Goal: Check status: Check status

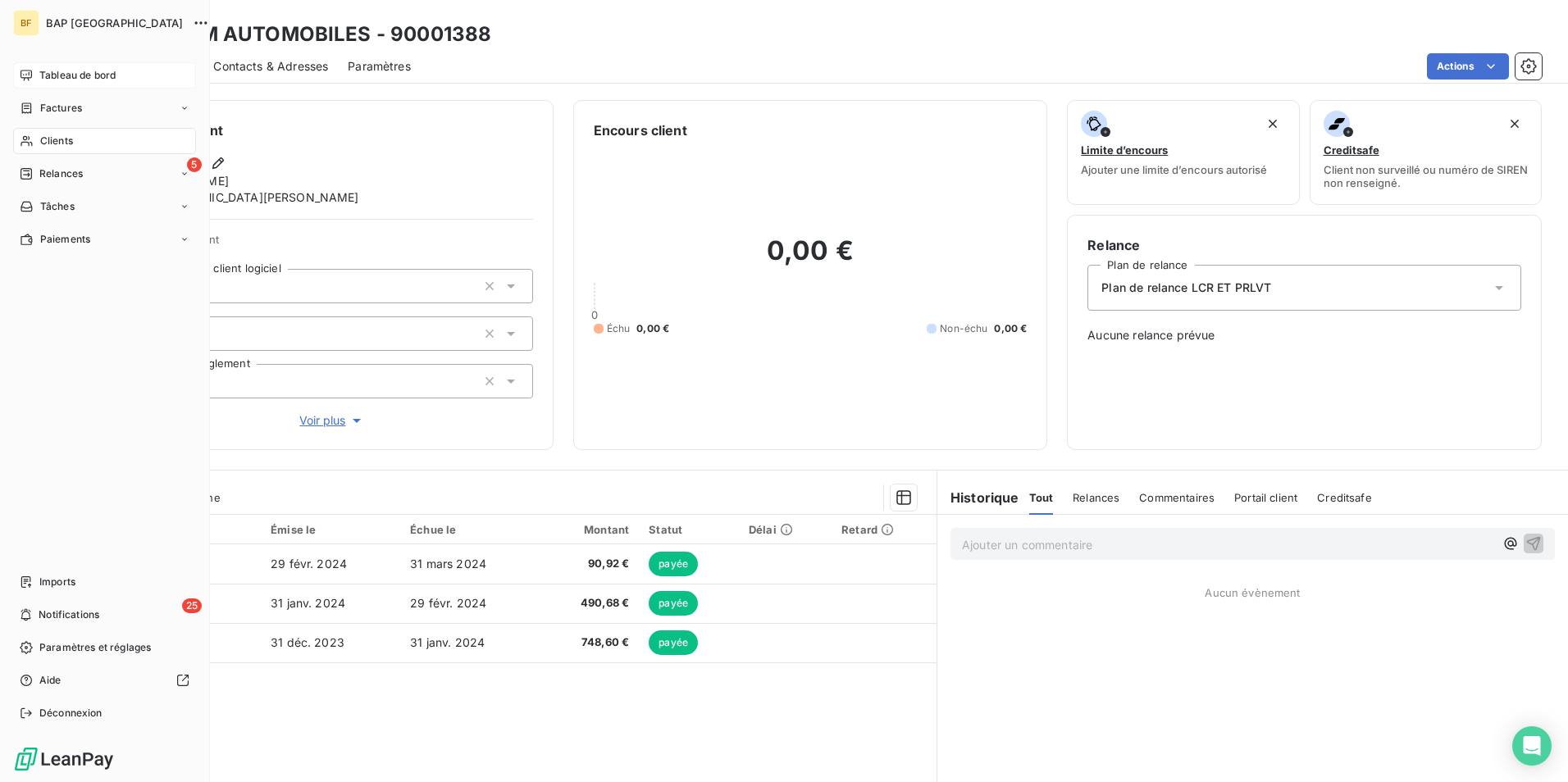
drag, startPoint x: 29, startPoint y: 68, endPoint x: 61, endPoint y: 86, distance: 36.7
click at [29, 68] on div "Tableau de bord" at bounding box center [105, 75] width 183 height 27
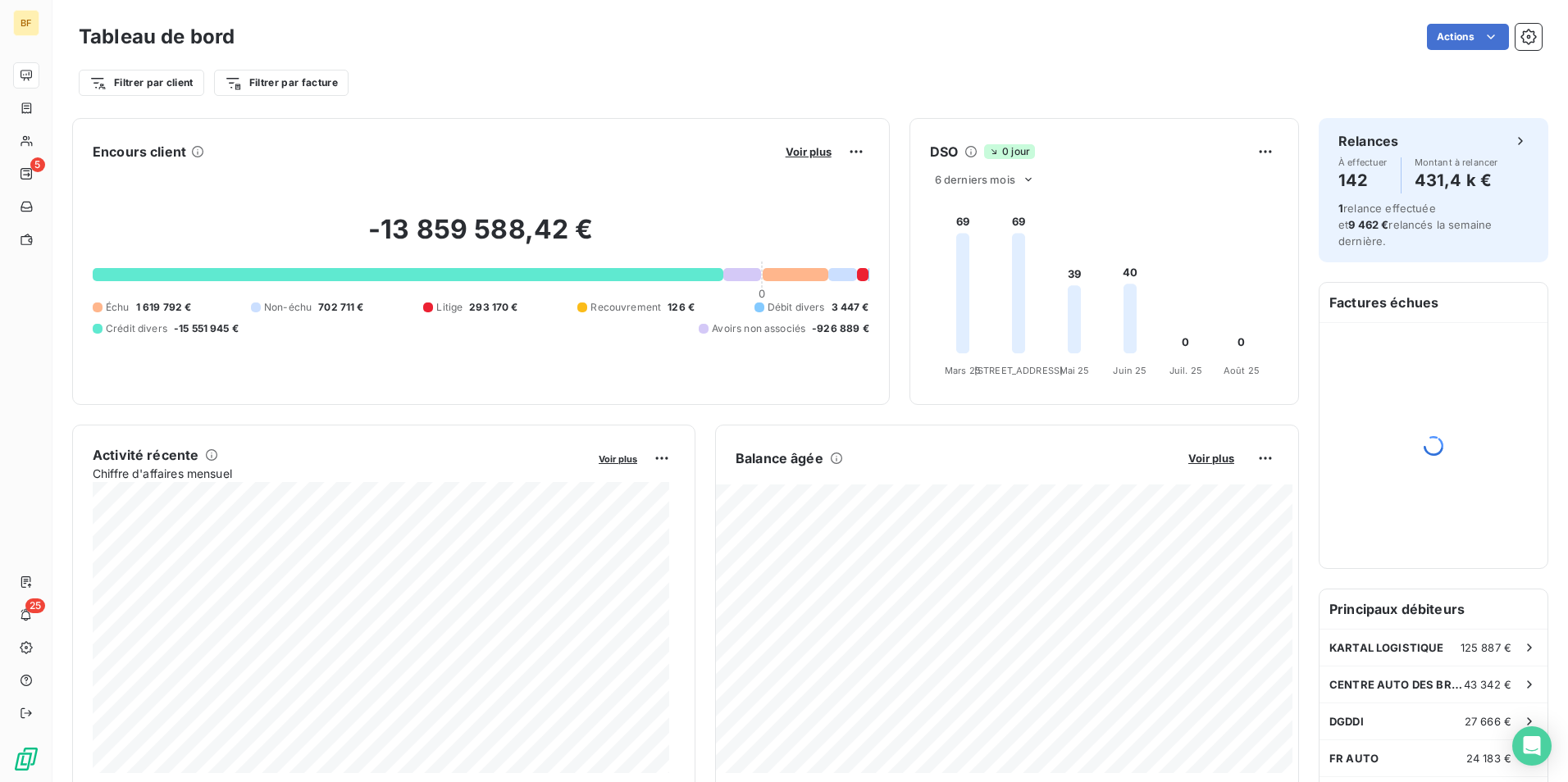
click at [558, 103] on div "Tableau de bord Actions Filtrer par client Filtrer par facture" at bounding box center [810, 54] width 1516 height 109
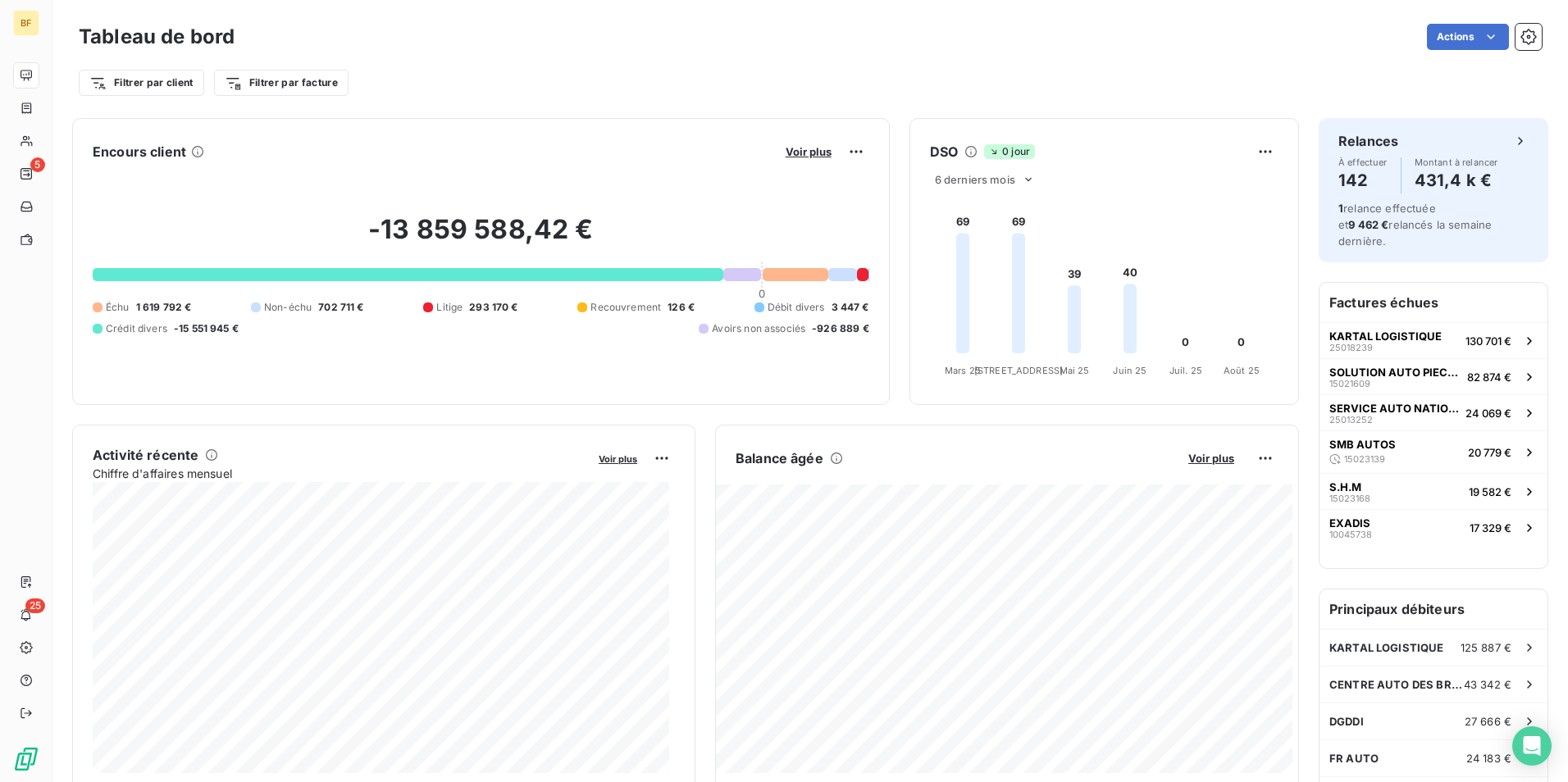
click at [621, 76] on div "Filtrer par client Filtrer par facture" at bounding box center [811, 83] width 1463 height 31
drag, startPoint x: 451, startPoint y: 86, endPoint x: 452, endPoint y: 93, distance: 7.1
click at [452, 86] on div "Filtrer par client Filtrer par facture" at bounding box center [811, 83] width 1463 height 31
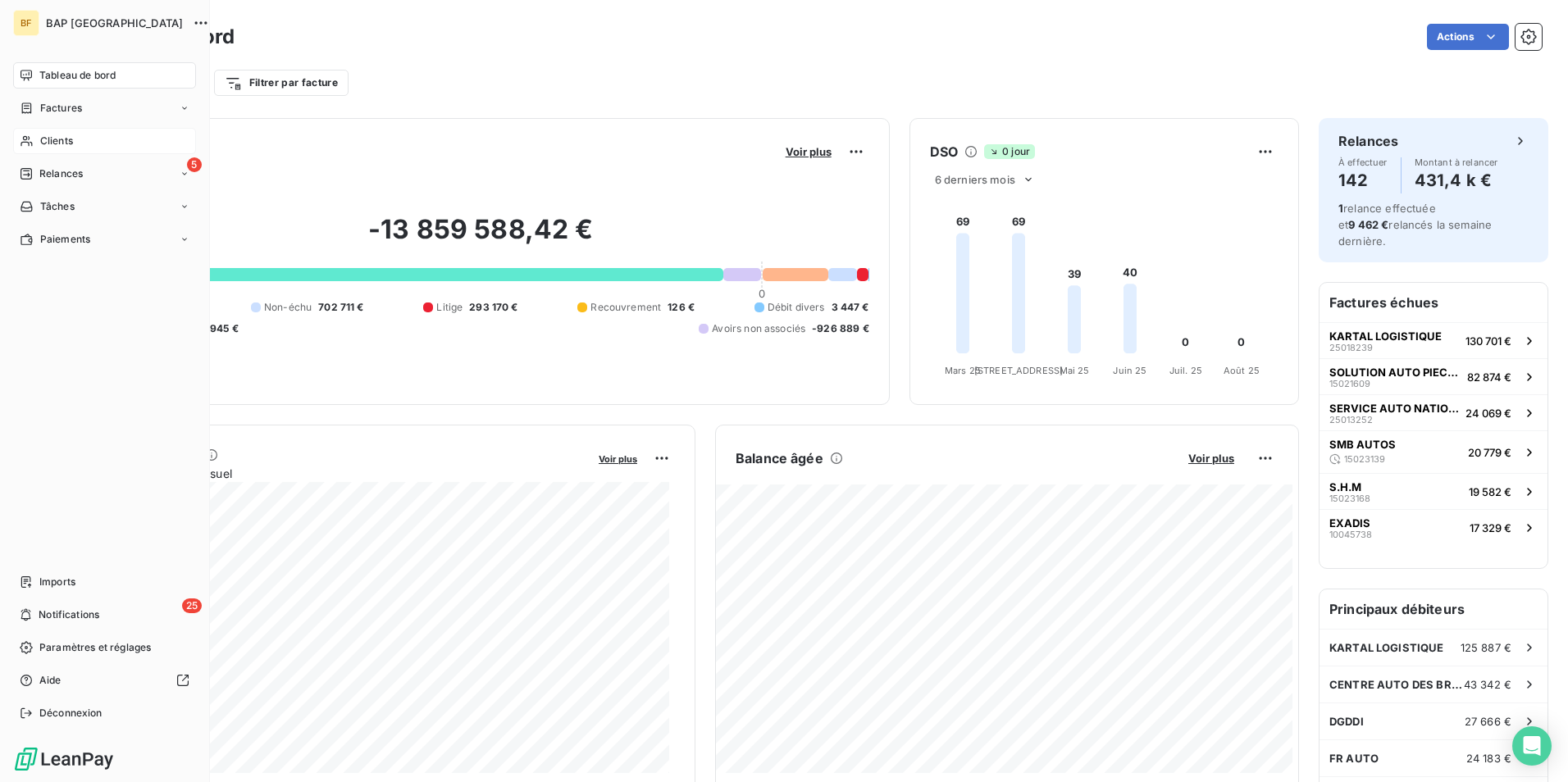
click at [65, 140] on span "Clients" at bounding box center [56, 140] width 32 height 14
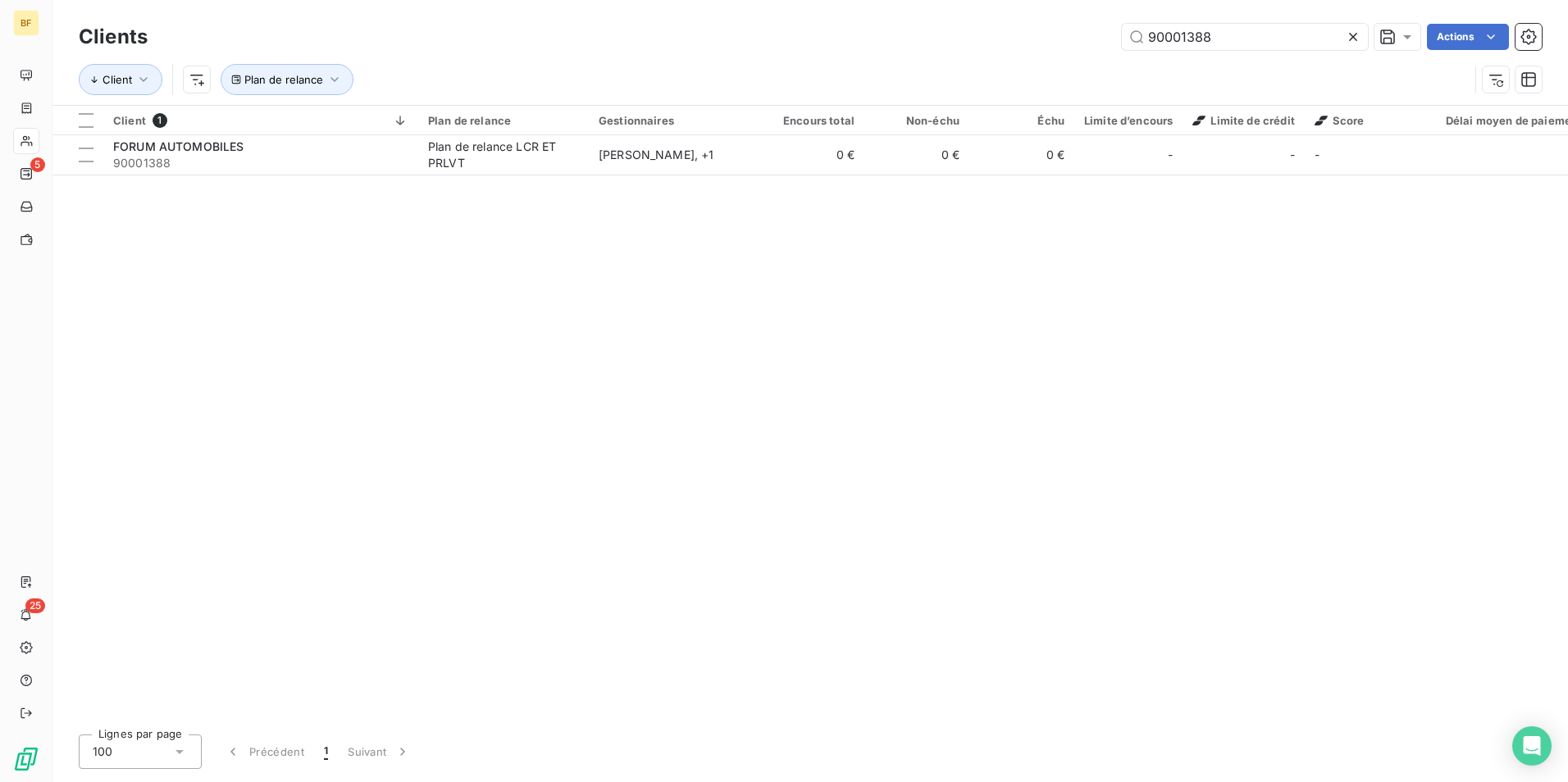
drag, startPoint x: 1233, startPoint y: 33, endPoint x: 1035, endPoint y: 8, distance: 199.6
click at [1035, 9] on div "Clients 90001388 Actions Client Plan de relance" at bounding box center [810, 52] width 1516 height 105
click at [1035, 8] on div "Clients 90001388 Actions Client Plan de relance" at bounding box center [810, 52] width 1516 height 105
drag, startPoint x: 1239, startPoint y: 34, endPoint x: 1031, endPoint y: 37, distance: 208.0
click at [1031, 37] on div "90001388 Actions" at bounding box center [854, 37] width 1375 height 27
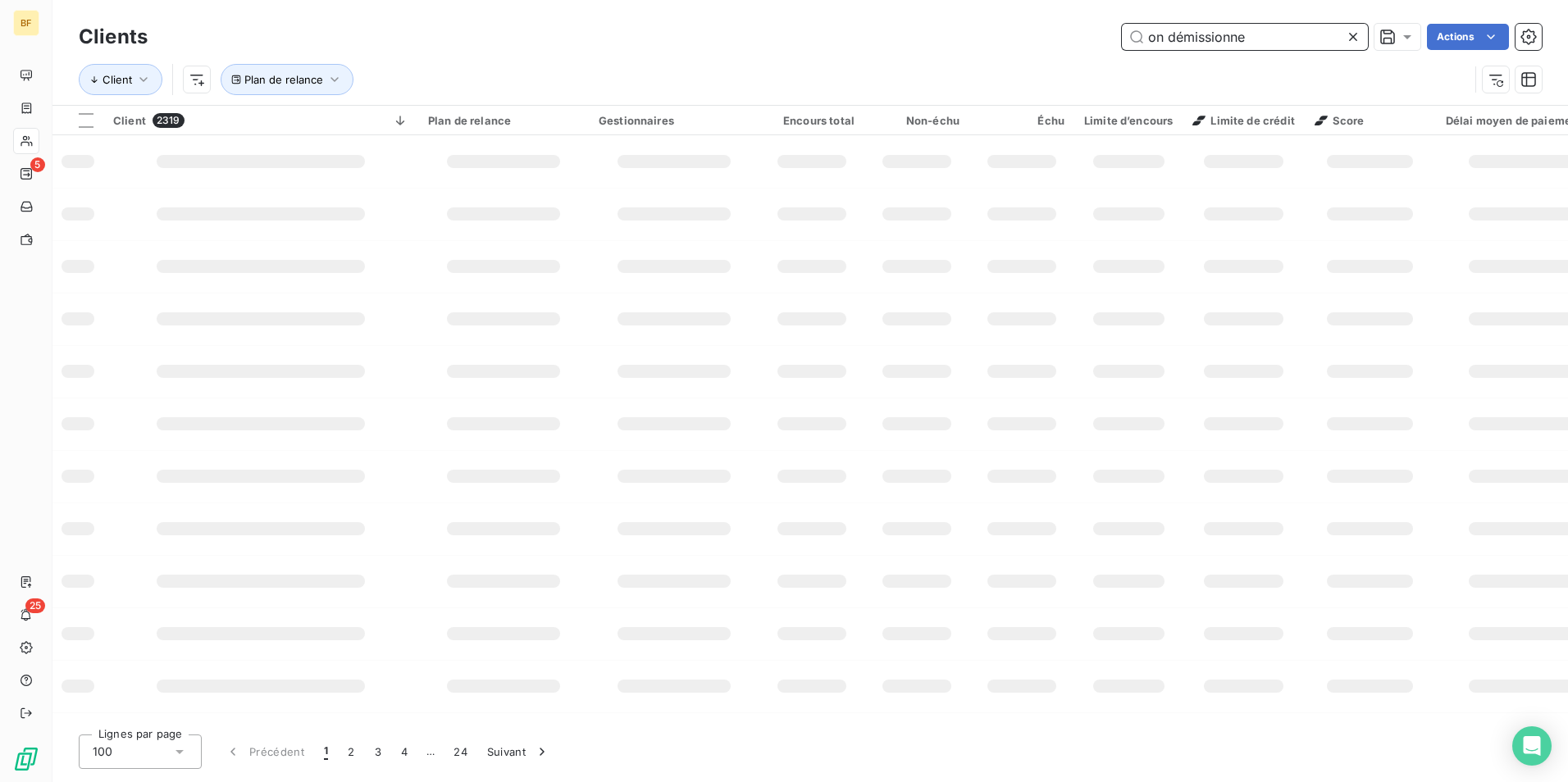
type input "on démissionne ?"
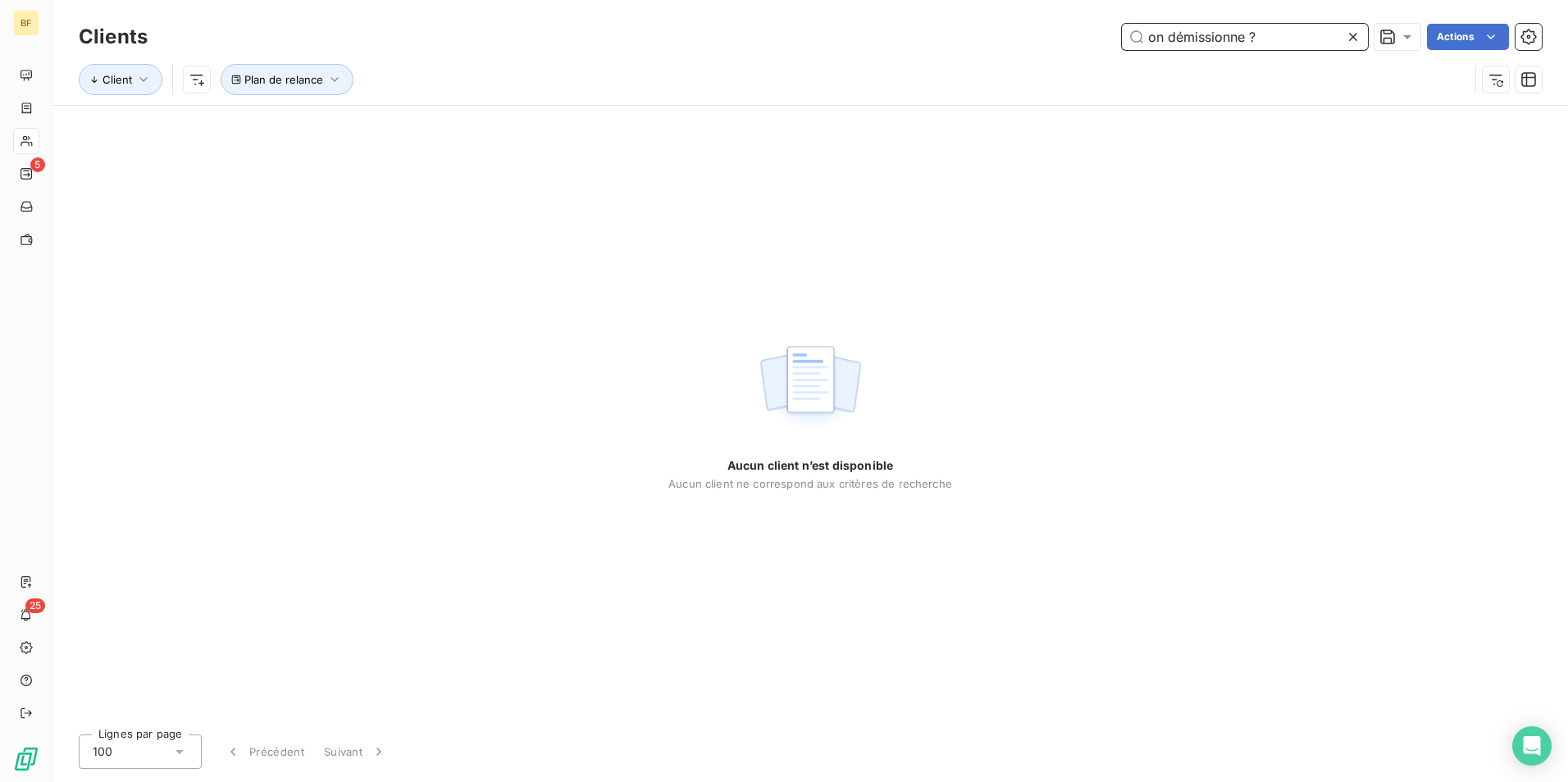
drag, startPoint x: 1164, startPoint y: 37, endPoint x: 735, endPoint y: 7, distance: 430.0
click at [738, 9] on div "Clients on démissionne ? Actions Client Plan de relance" at bounding box center [810, 52] width 1516 height 105
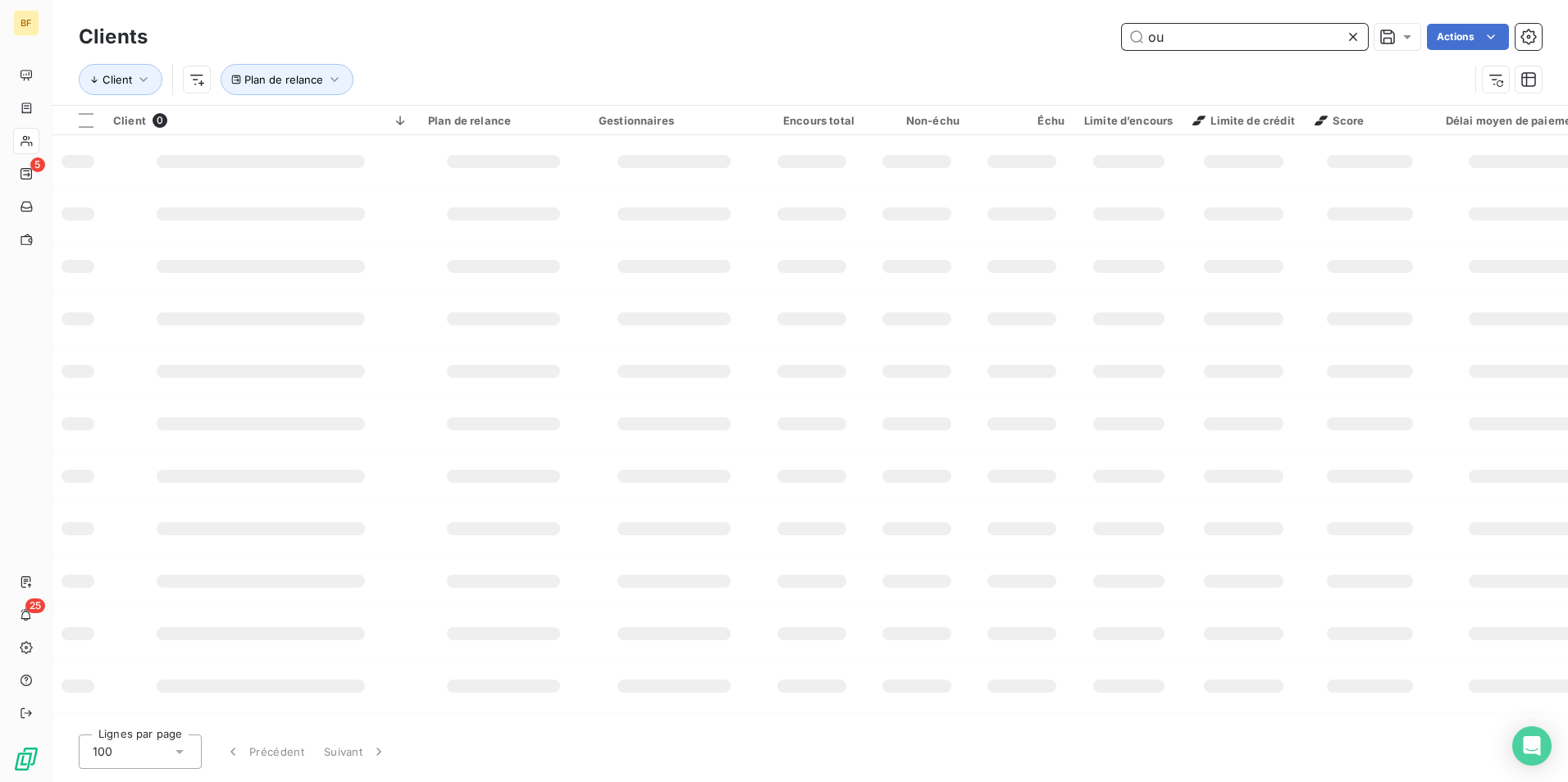
type input "o"
type input "a"
type input "I"
type input "L"
type input "i can't run I'm lazy"
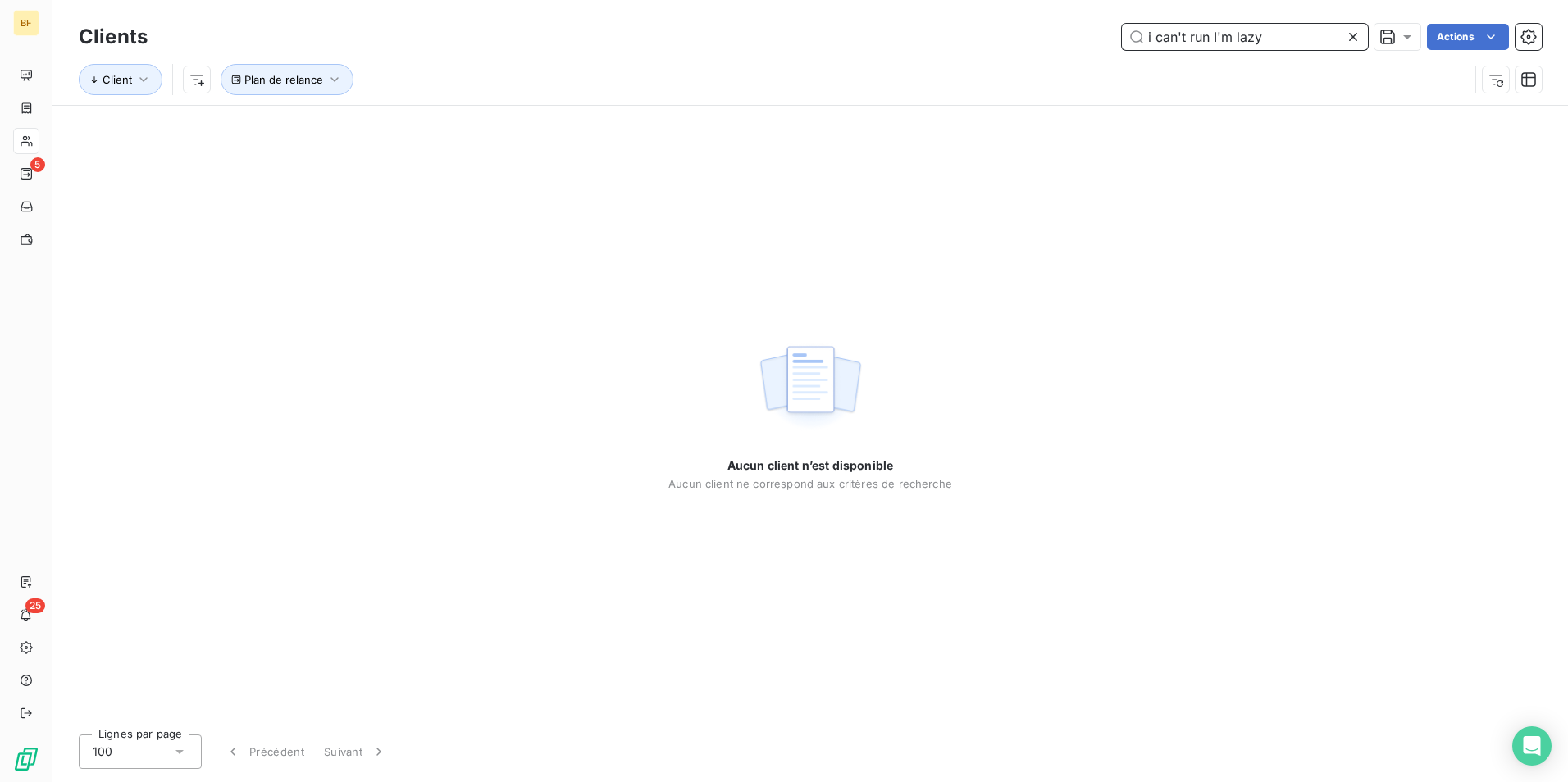
drag, startPoint x: 947, startPoint y: 11, endPoint x: 693, endPoint y: 15, distance: 254.0
click at [693, 15] on div "Clients i can't run I'm lazy Actions Client Plan de relance" at bounding box center [810, 52] width 1516 height 105
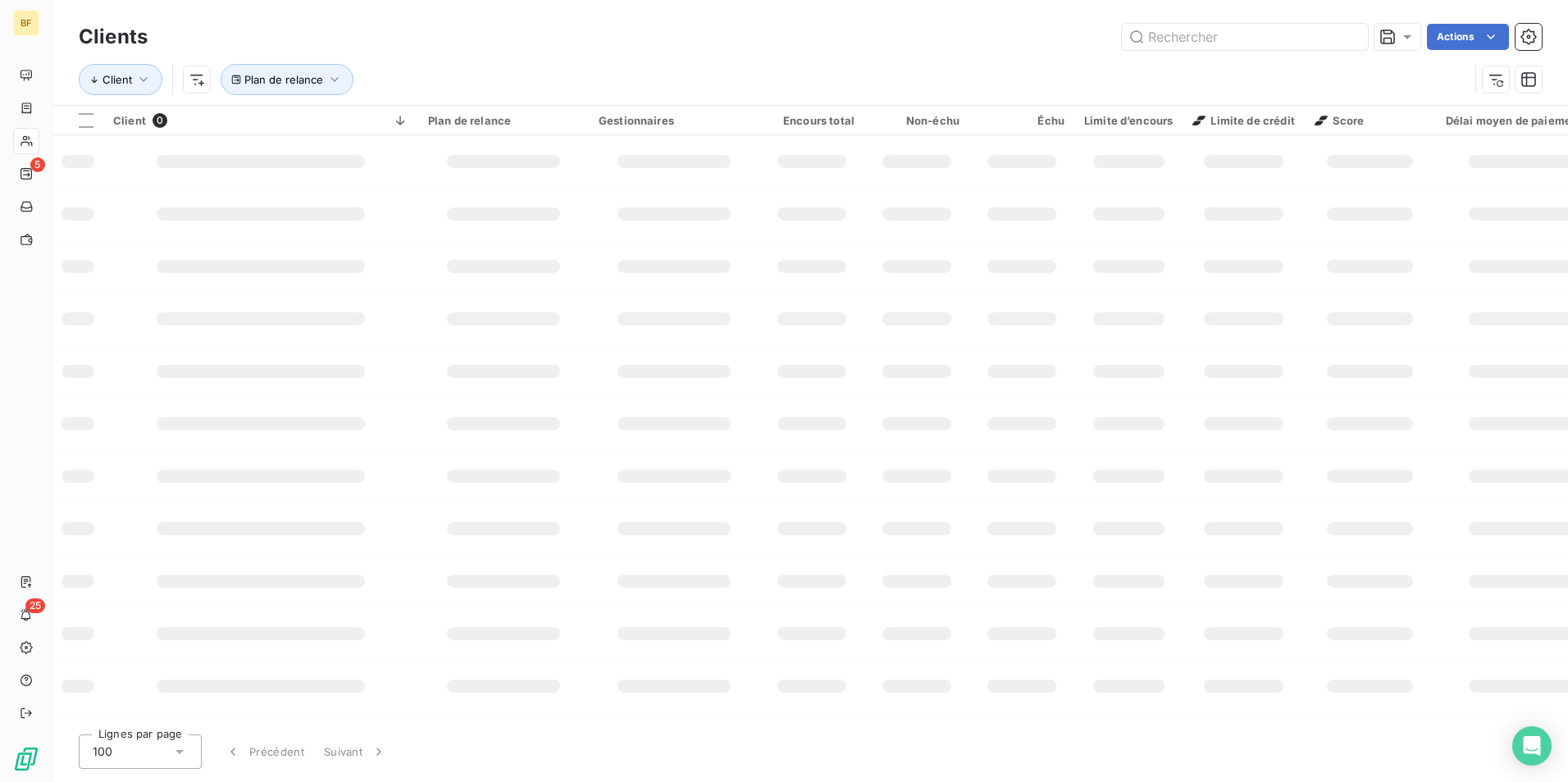
click at [573, 20] on div "Clients Actions" at bounding box center [811, 37] width 1463 height 34
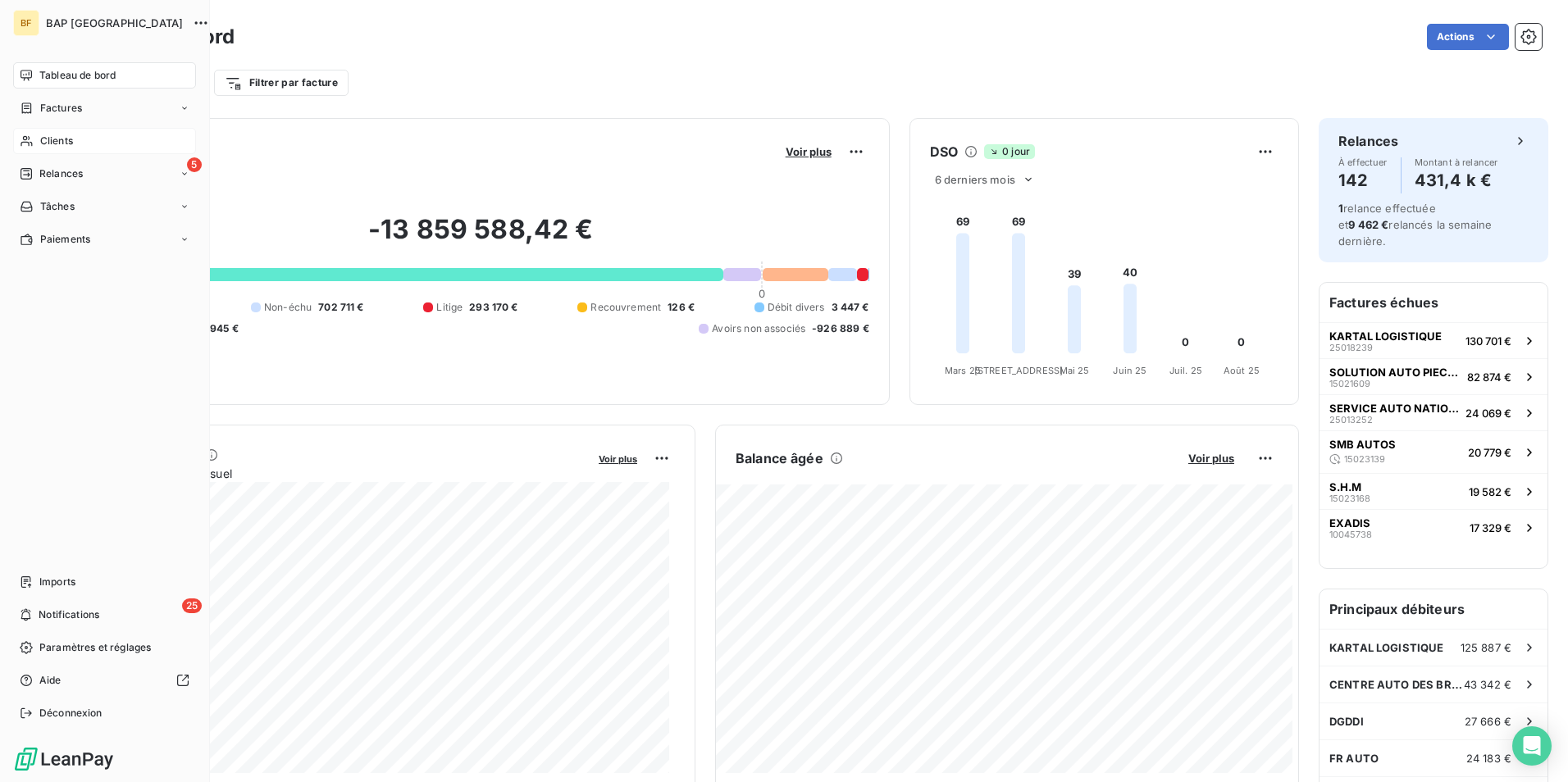
click at [38, 147] on div "Clients" at bounding box center [105, 141] width 183 height 27
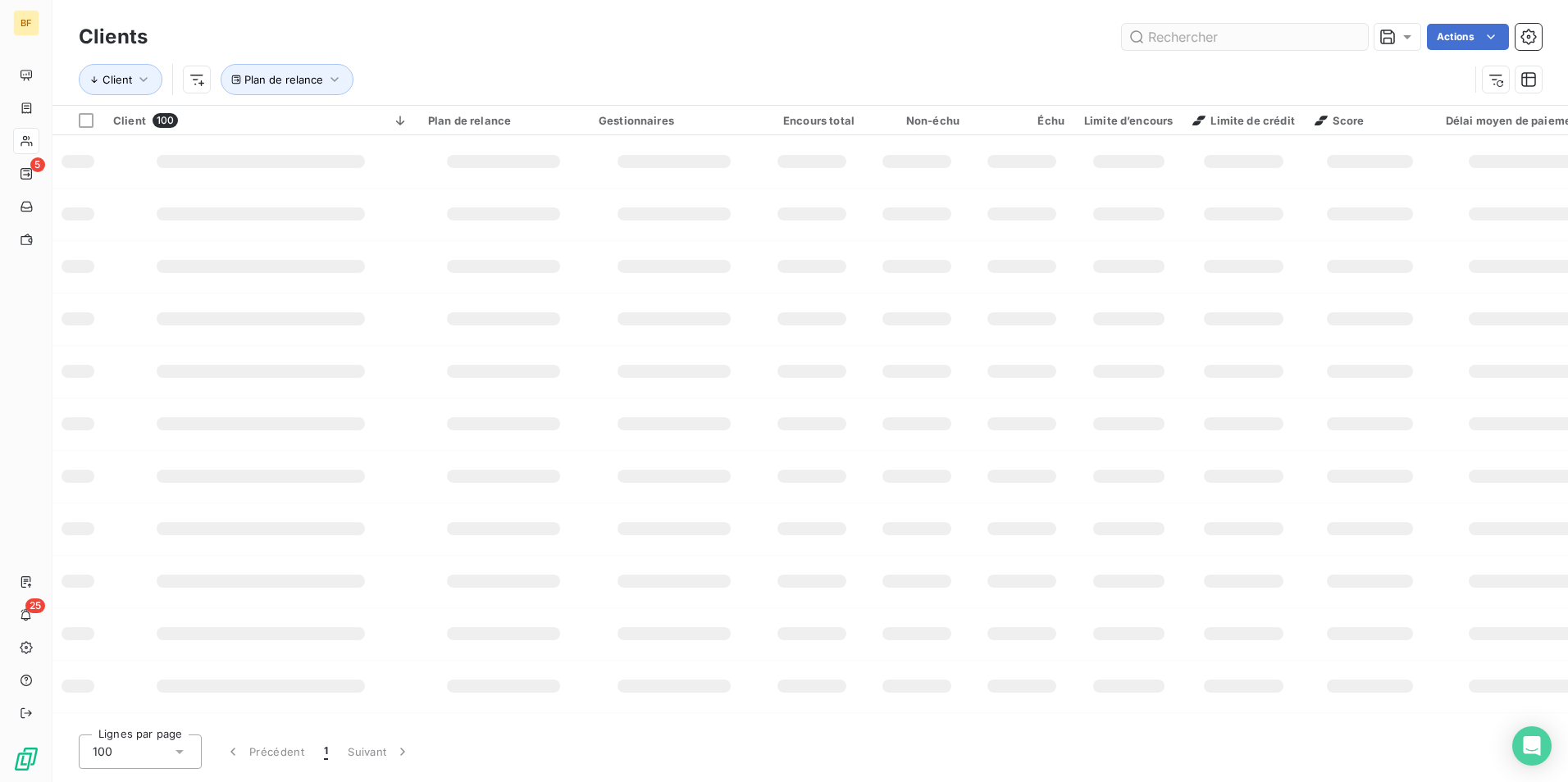
click at [1200, 38] on input "text" at bounding box center [1245, 37] width 246 height 27
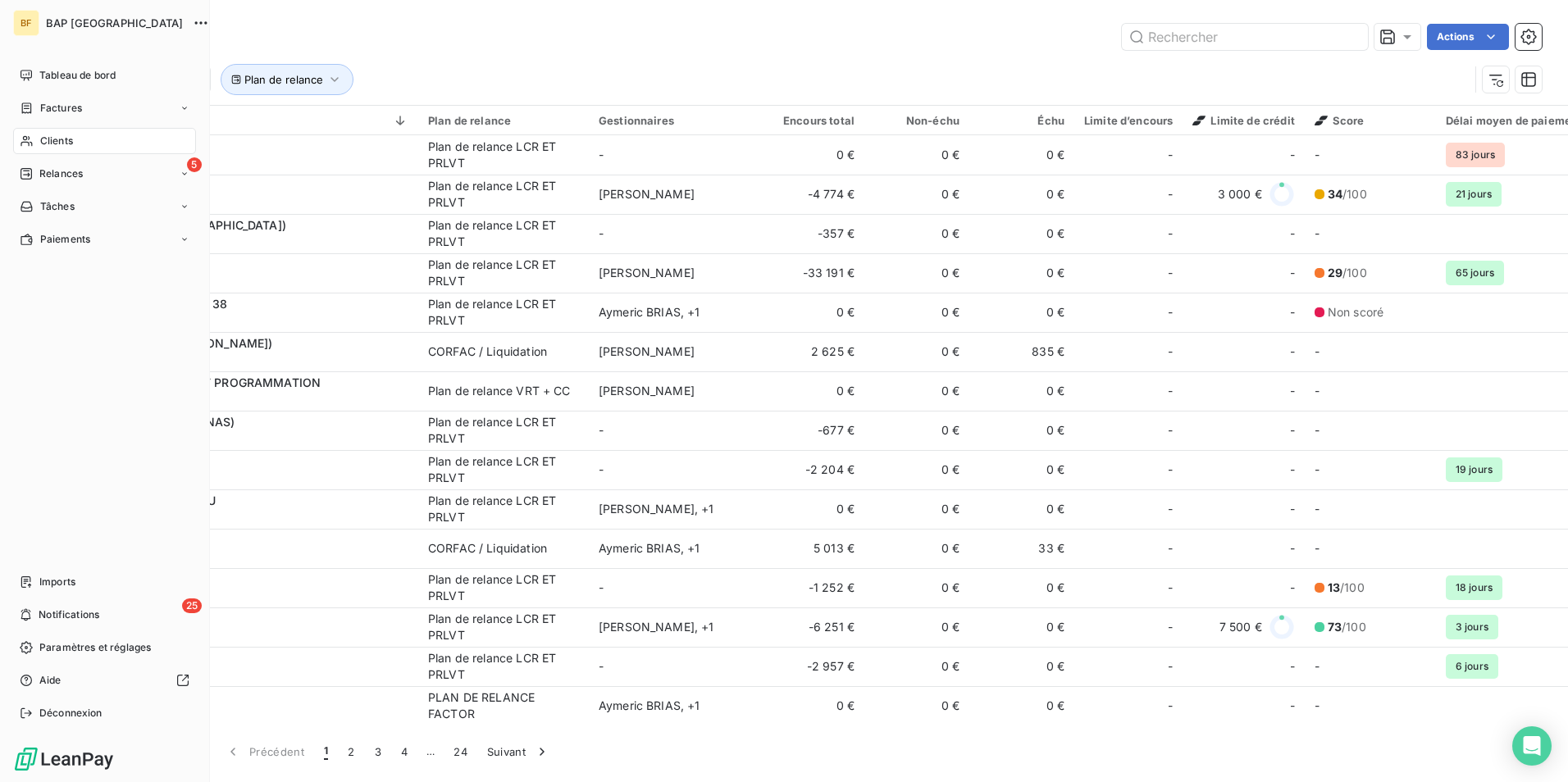
click at [49, 133] on span "Clients" at bounding box center [56, 140] width 32 height 14
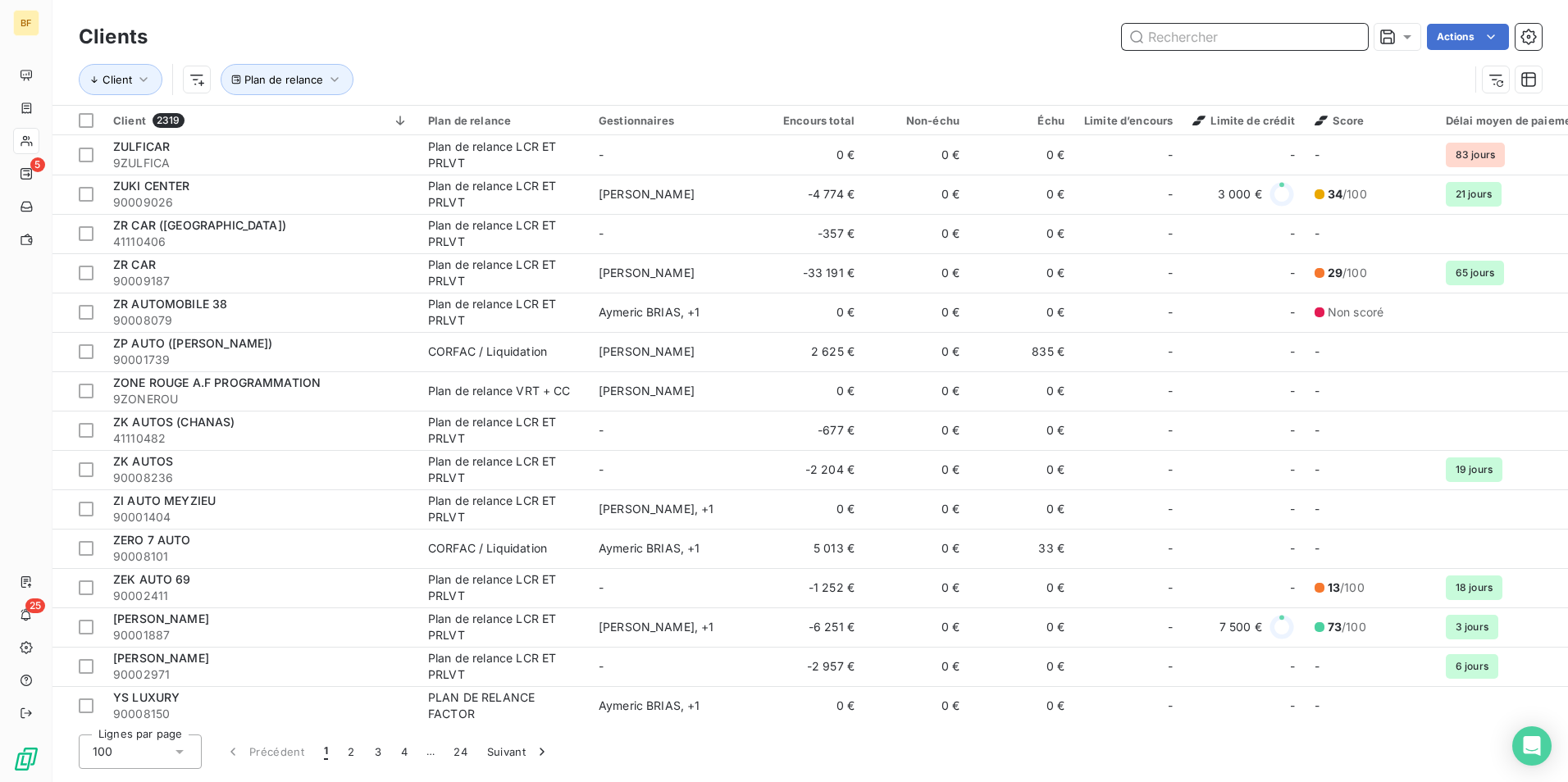
click at [1252, 37] on input "text" at bounding box center [1245, 37] width 246 height 27
click at [636, 43] on div "Actions" at bounding box center [854, 37] width 1375 height 27
drag, startPoint x: 461, startPoint y: 79, endPoint x: 434, endPoint y: 78, distance: 27.0
click at [446, 78] on div "Client Plan de relance" at bounding box center [774, 79] width 1390 height 31
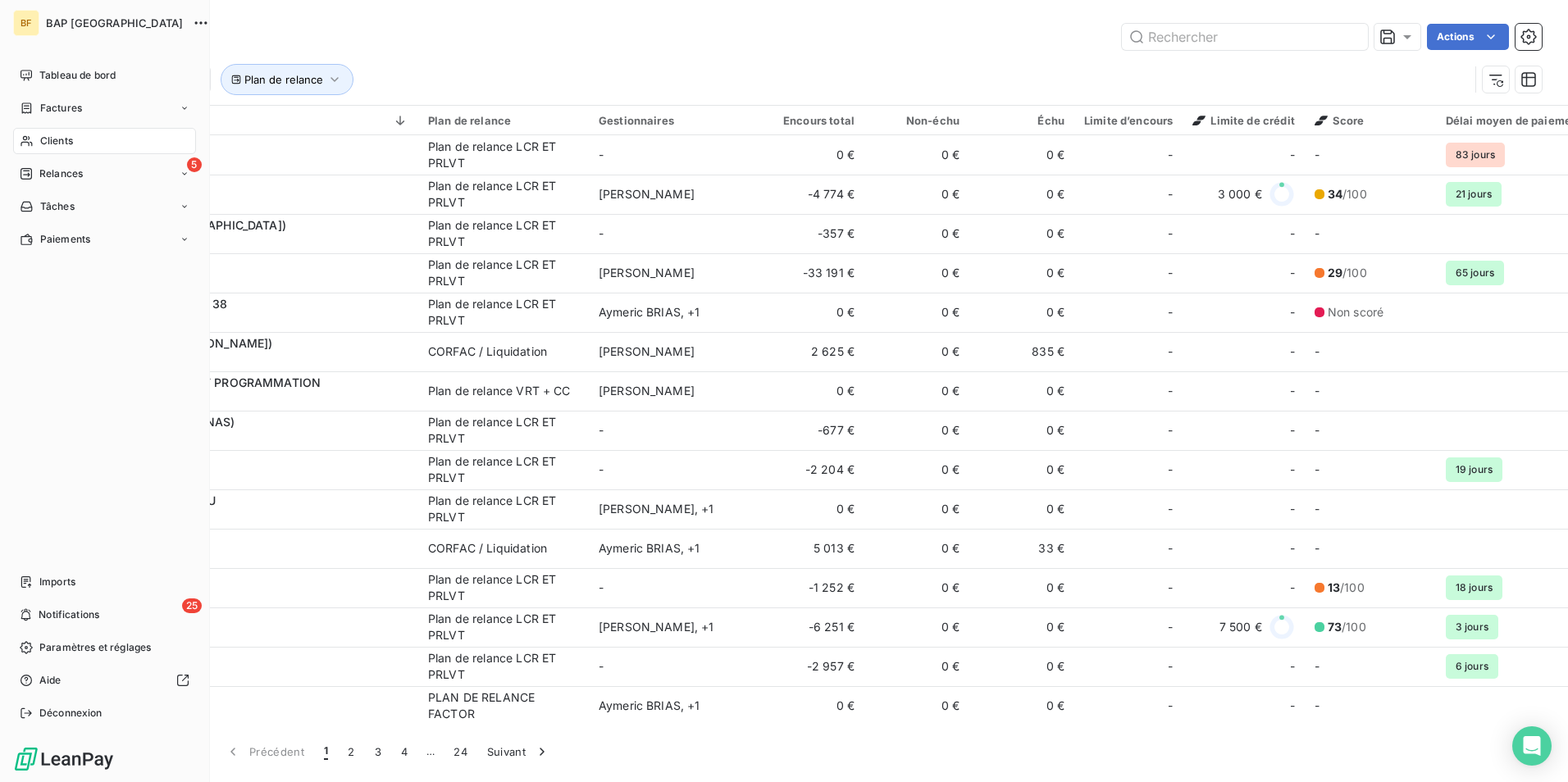
drag, startPoint x: 33, startPoint y: 136, endPoint x: 443, endPoint y: 23, distance: 425.3
click at [33, 136] on div "Clients" at bounding box center [105, 141] width 183 height 27
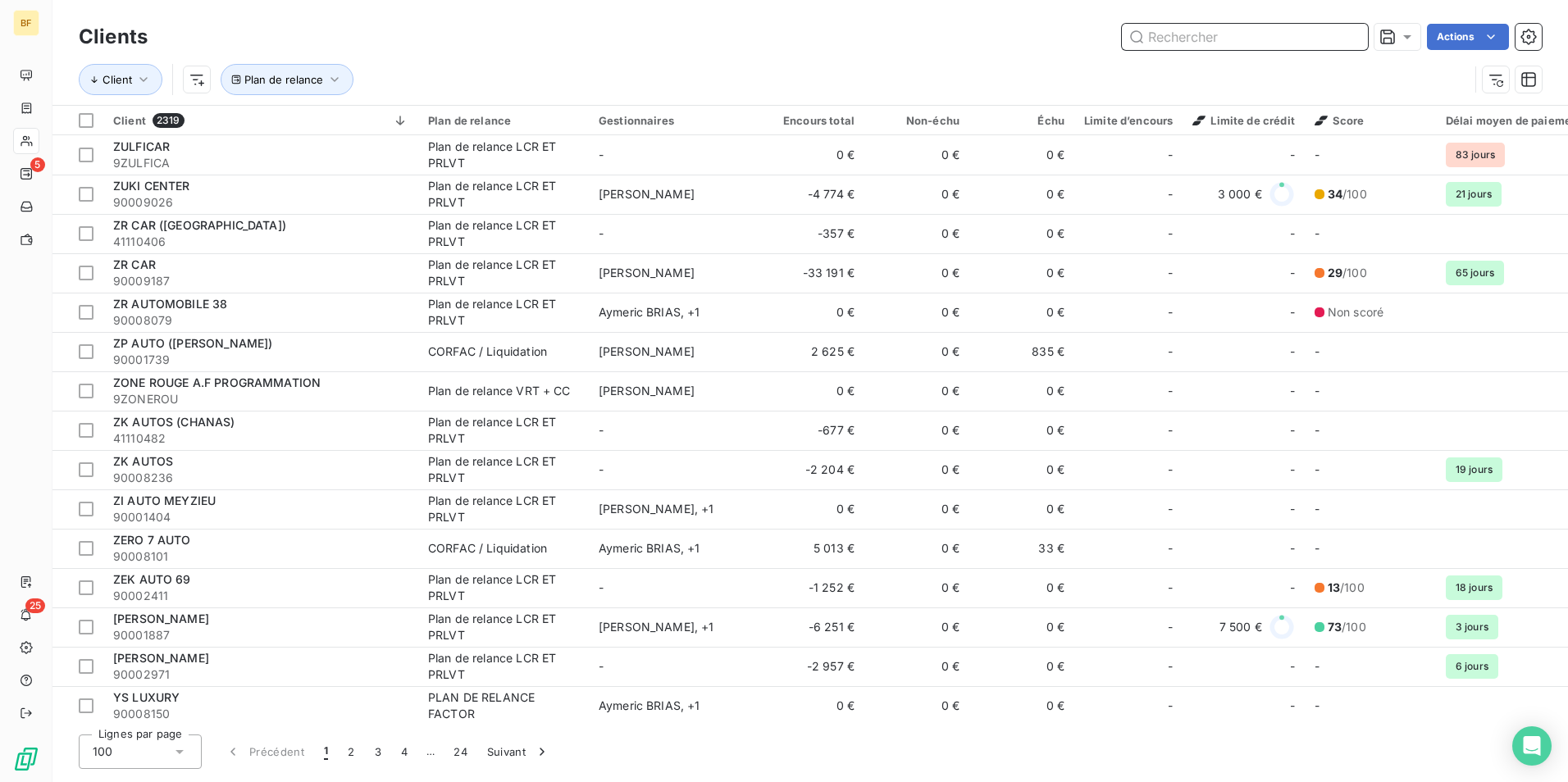
drag, startPoint x: 1128, startPoint y: 25, endPoint x: 1157, endPoint y: 39, distance: 32.2
click at [1136, 30] on input "text" at bounding box center [1245, 37] width 246 height 27
click at [1157, 39] on input "text" at bounding box center [1245, 37] width 246 height 27
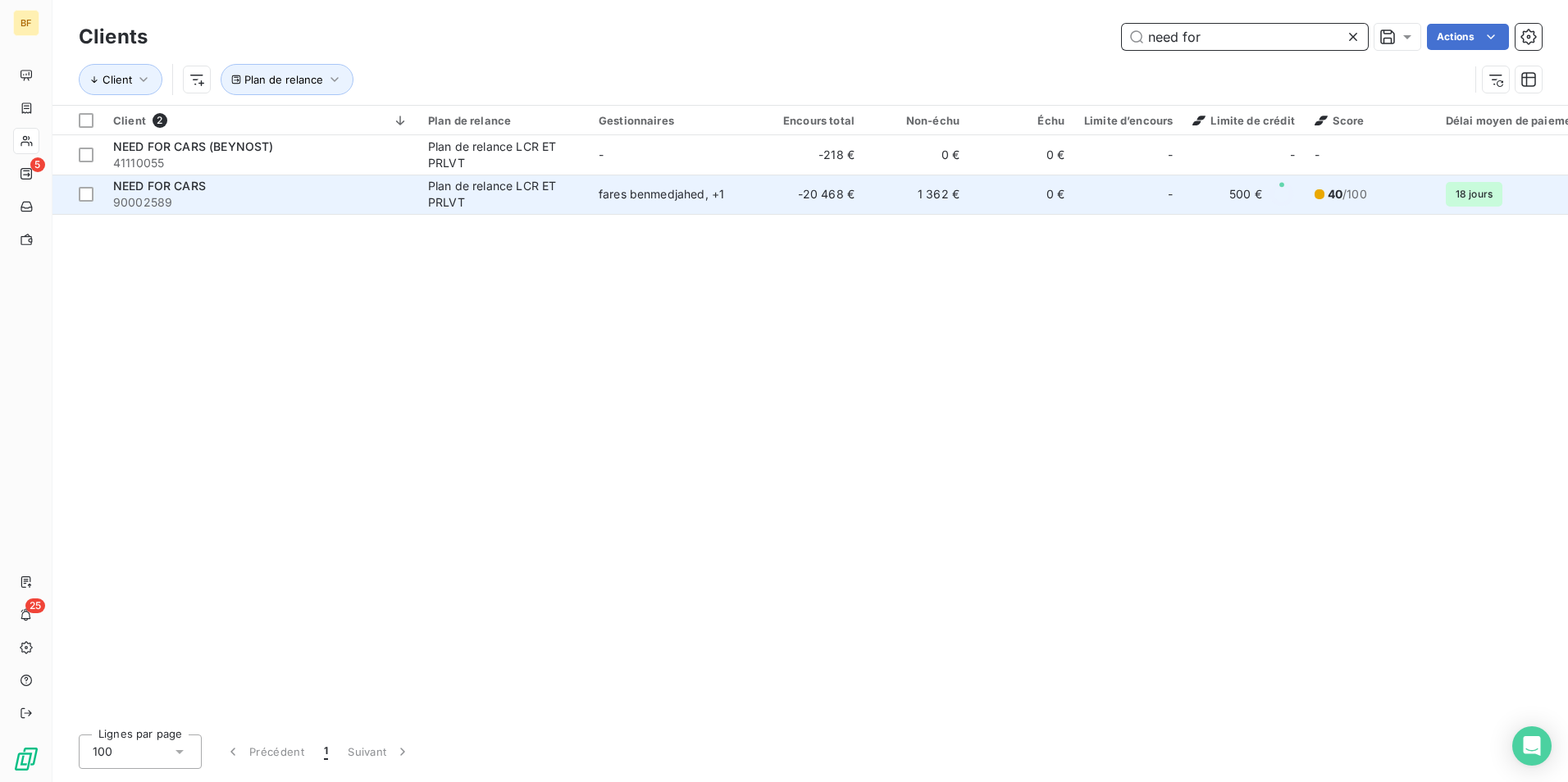
type input "need for"
click at [380, 182] on div "NEED FOR CARS" at bounding box center [261, 186] width 295 height 16
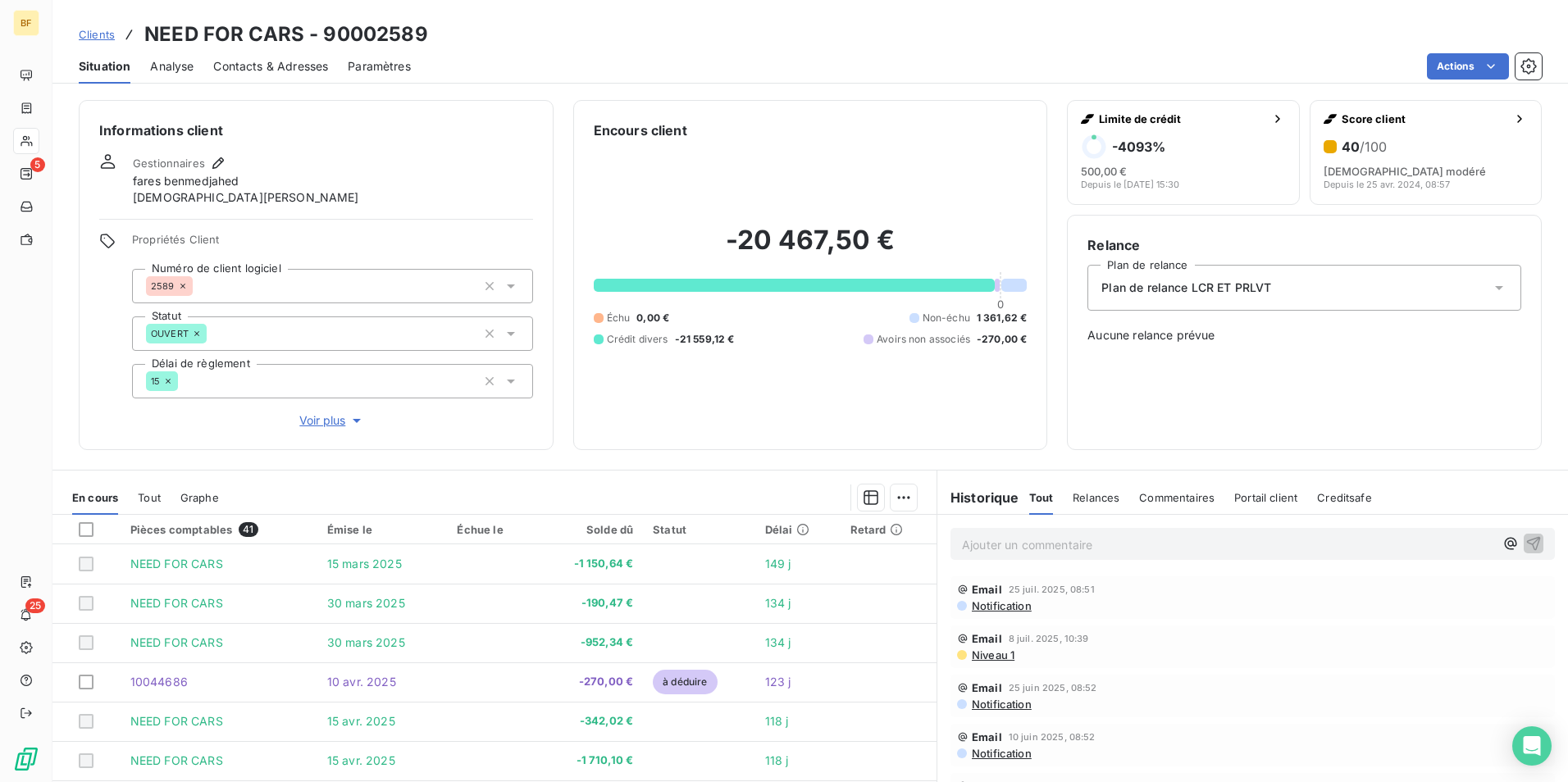
click at [287, 71] on span "Contacts & Adresses" at bounding box center [271, 66] width 115 height 16
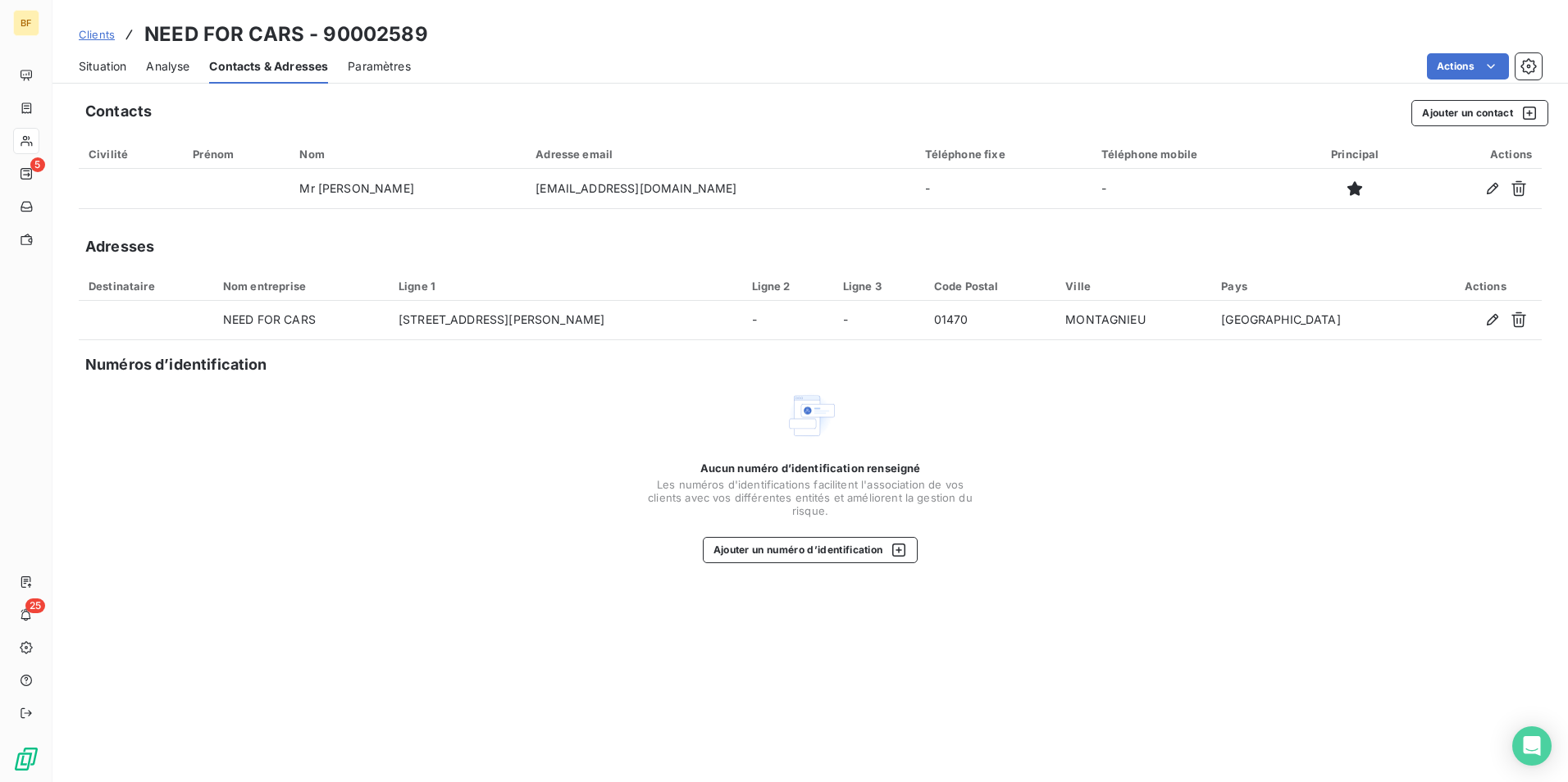
click at [103, 69] on span "Situation" at bounding box center [103, 66] width 48 height 16
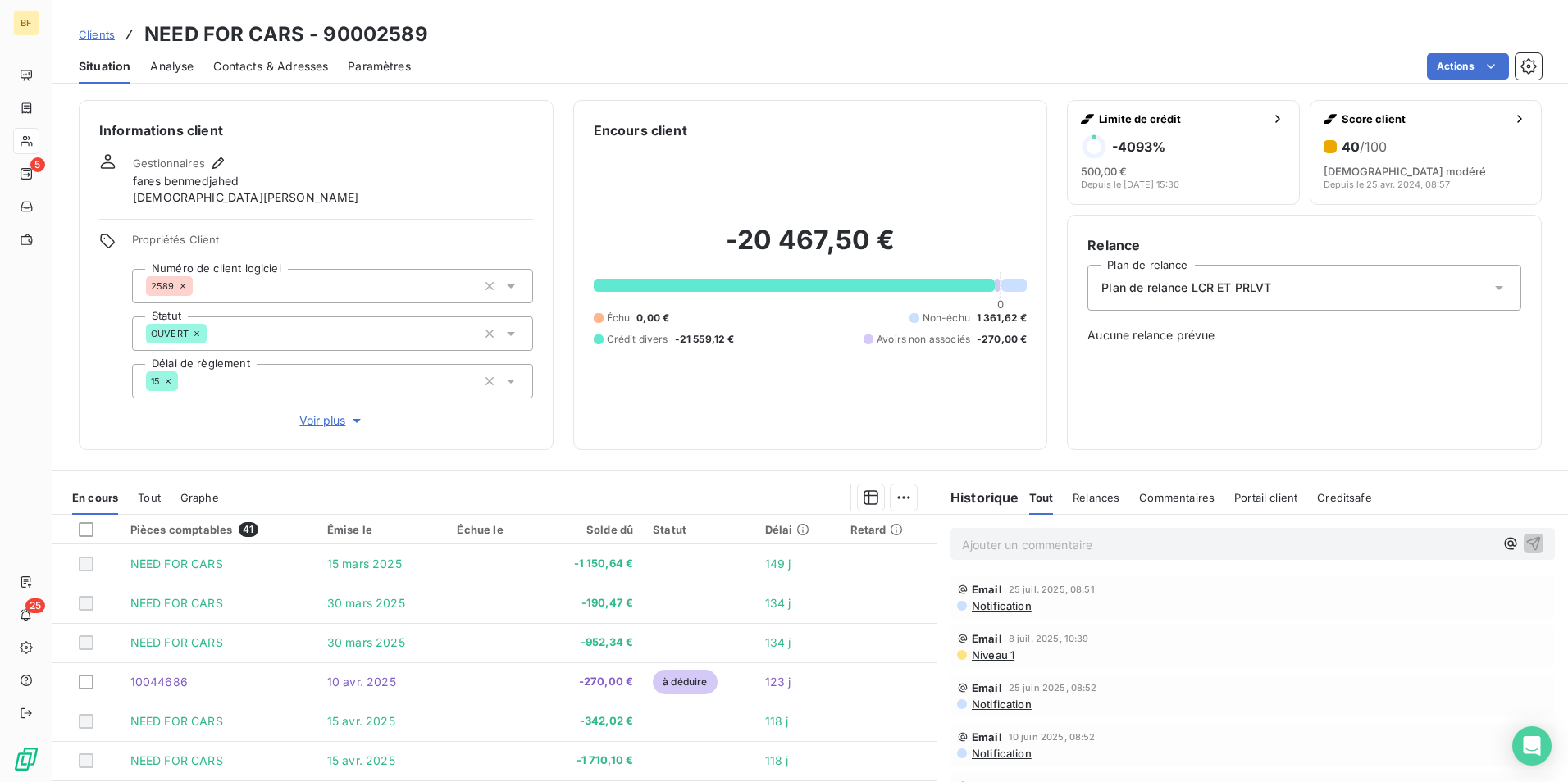
click at [482, 468] on div "Informations client Gestionnaires fares benmedjahed [PERSON_NAME] Propriétés Cl…" at bounding box center [810, 436] width 1516 height 692
click at [310, 73] on span "Contacts & Adresses" at bounding box center [271, 66] width 115 height 16
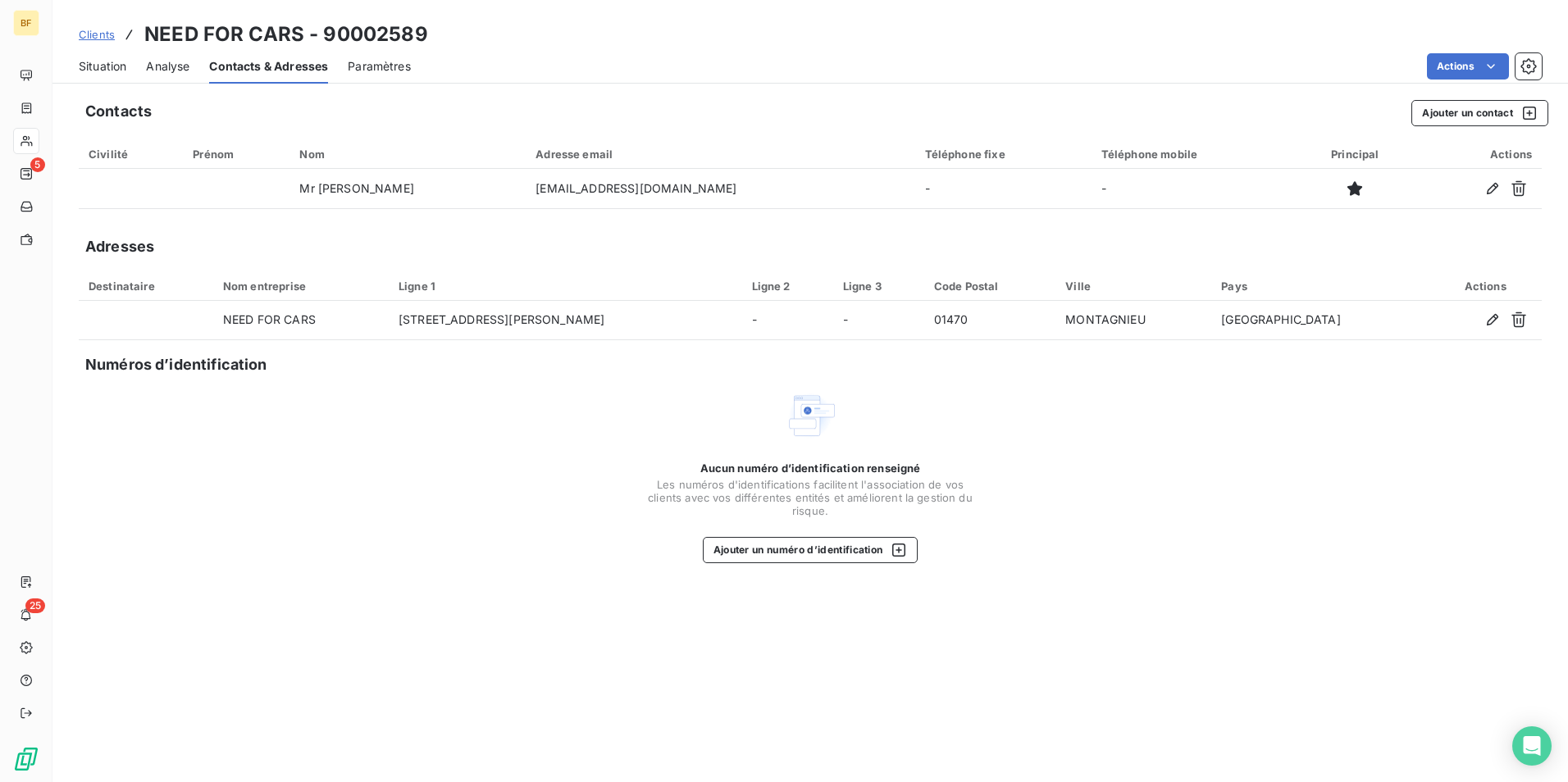
click at [429, 416] on div "Aucun numéro d’identification renseigné Les numéros d'identifications faciliten…" at bounding box center [811, 476] width 1463 height 173
click at [339, 419] on div "Aucun numéro d’identification renseigné Les numéros d'identifications faciliten…" at bounding box center [811, 476] width 1463 height 173
drag, startPoint x: 98, startPoint y: 72, endPoint x: 21, endPoint y: 137, distance: 100.8
click at [98, 72] on span "Situation" at bounding box center [103, 66] width 48 height 16
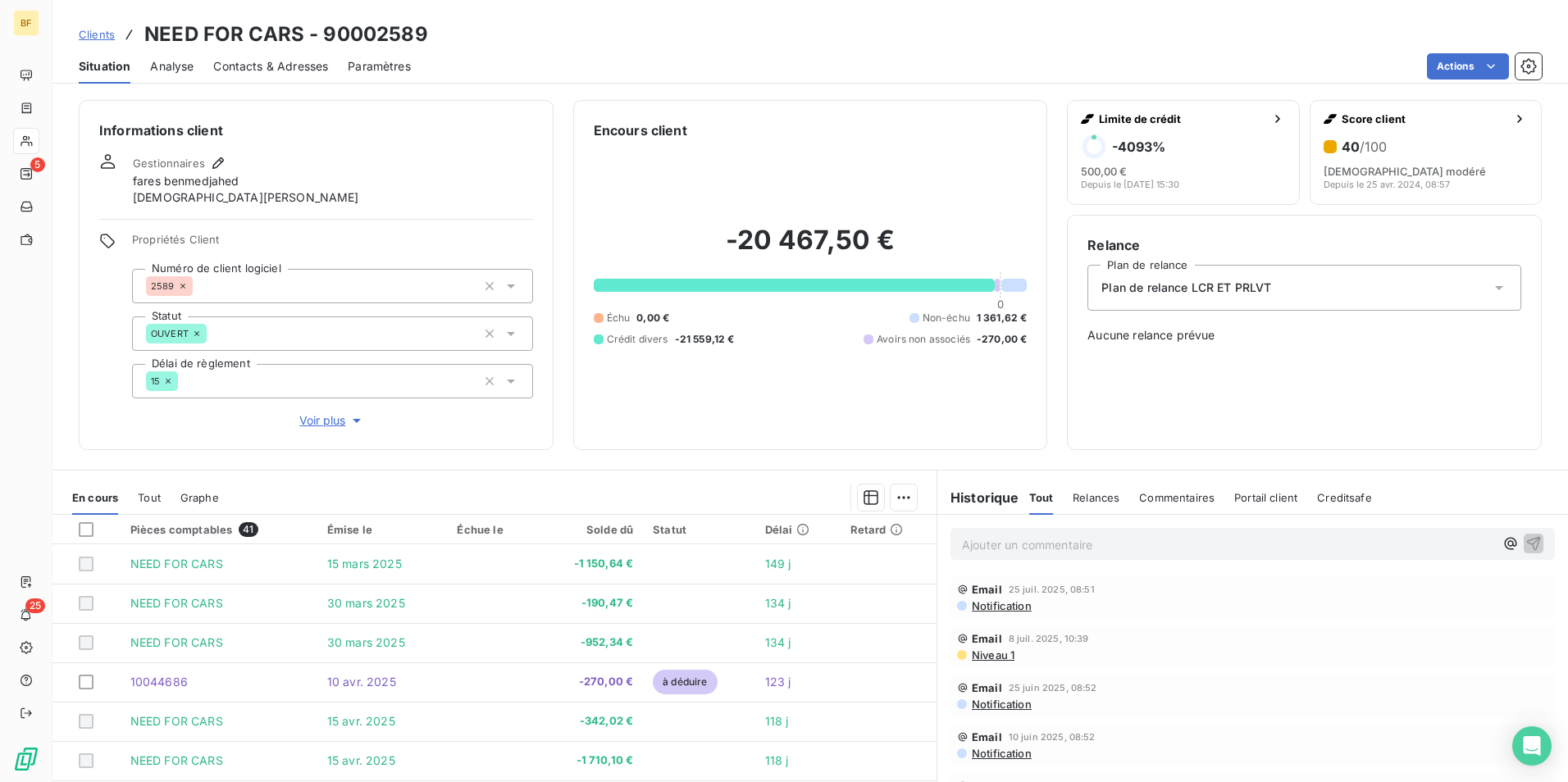
click at [304, 70] on span "Contacts & Adresses" at bounding box center [271, 66] width 115 height 16
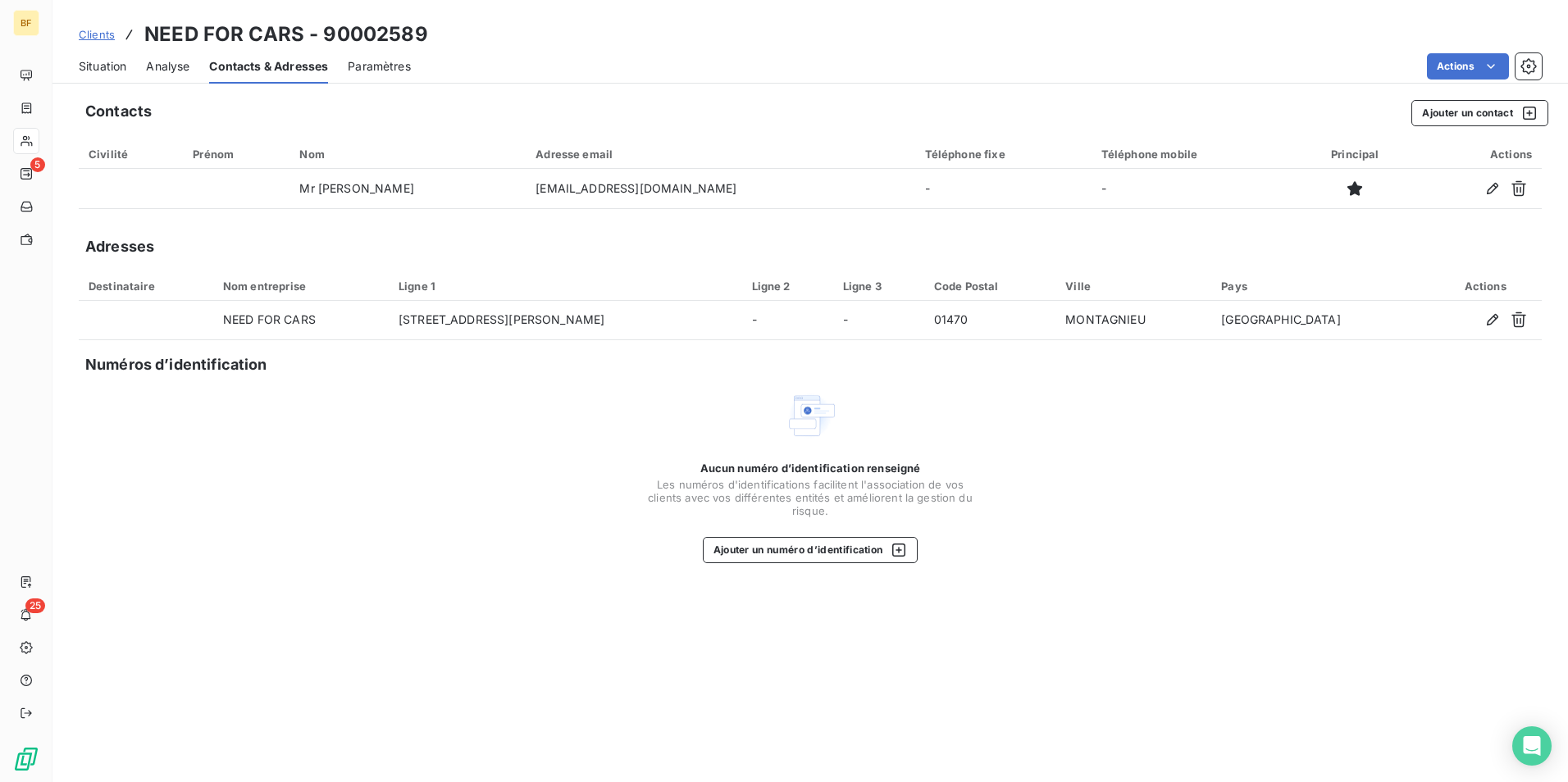
drag, startPoint x: 112, startPoint y: 66, endPoint x: 262, endPoint y: 16, distance: 158.1
click at [112, 66] on span "Situation" at bounding box center [103, 66] width 48 height 16
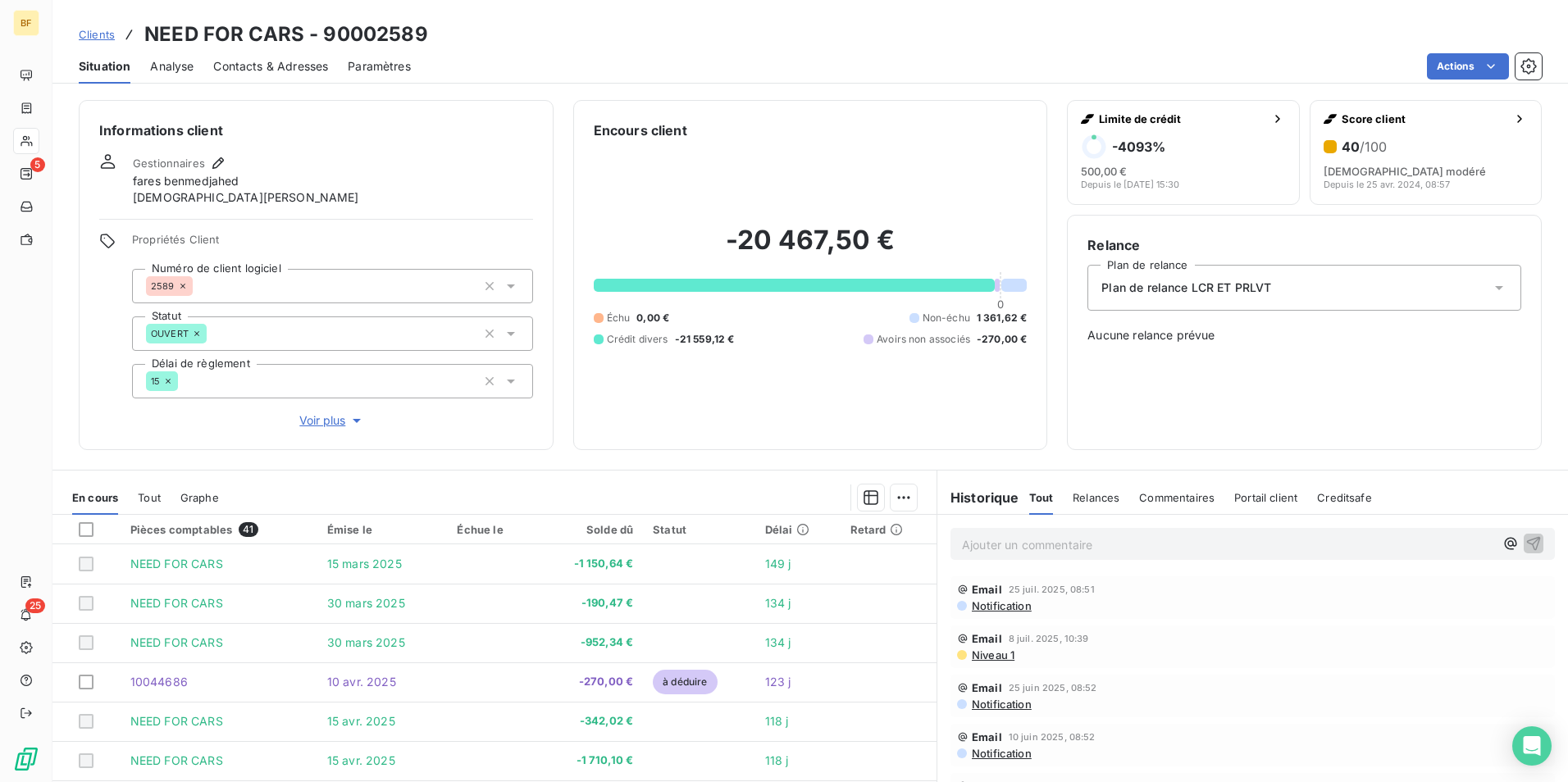
click at [686, 392] on div "-20 467,50 € 0 Échu 0,00 € Non-échu 1 361,62 € Crédit divers -21 559,12 € Avoir…" at bounding box center [810, 285] width 433 height 290
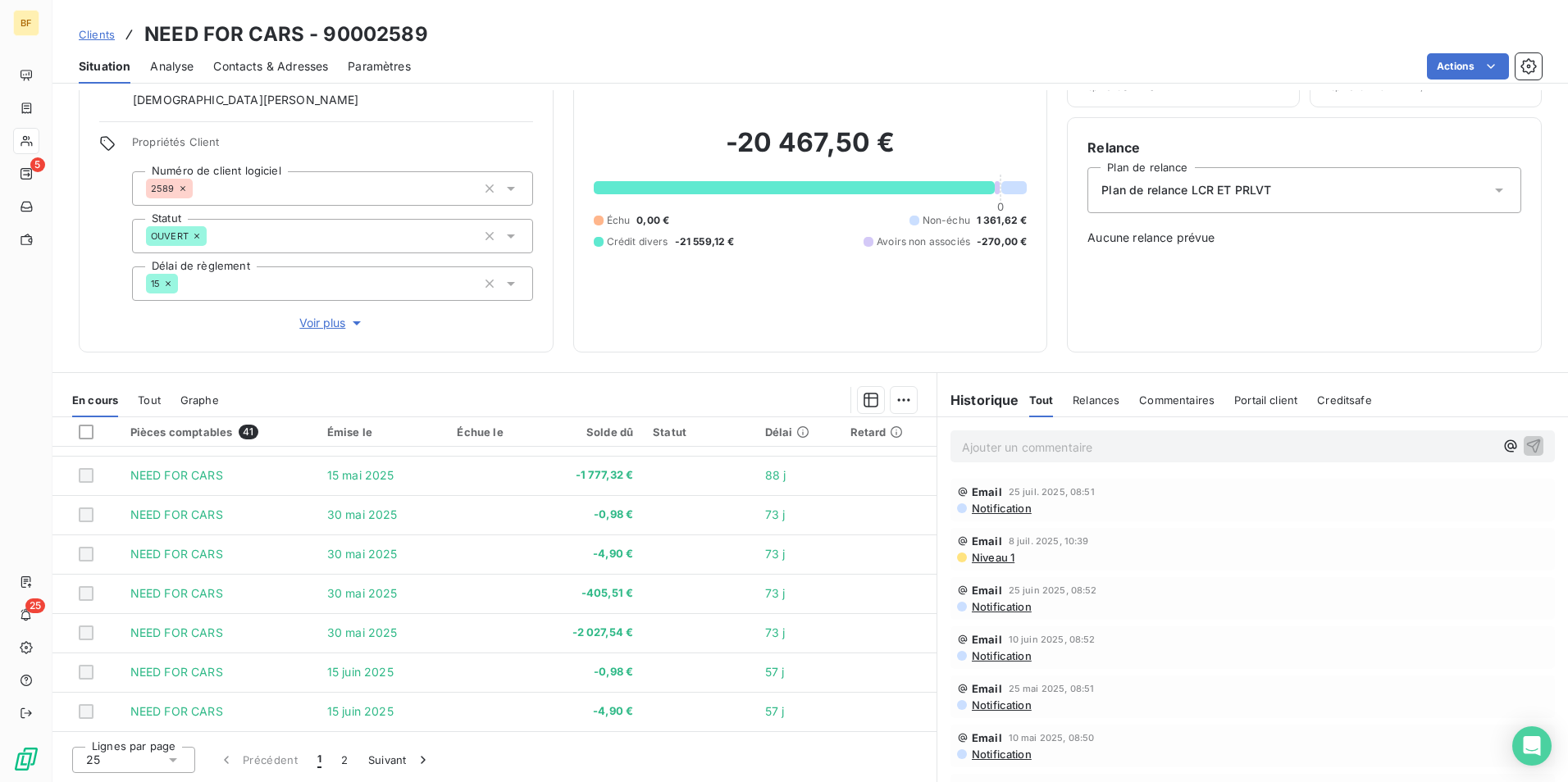
scroll to position [289, 0]
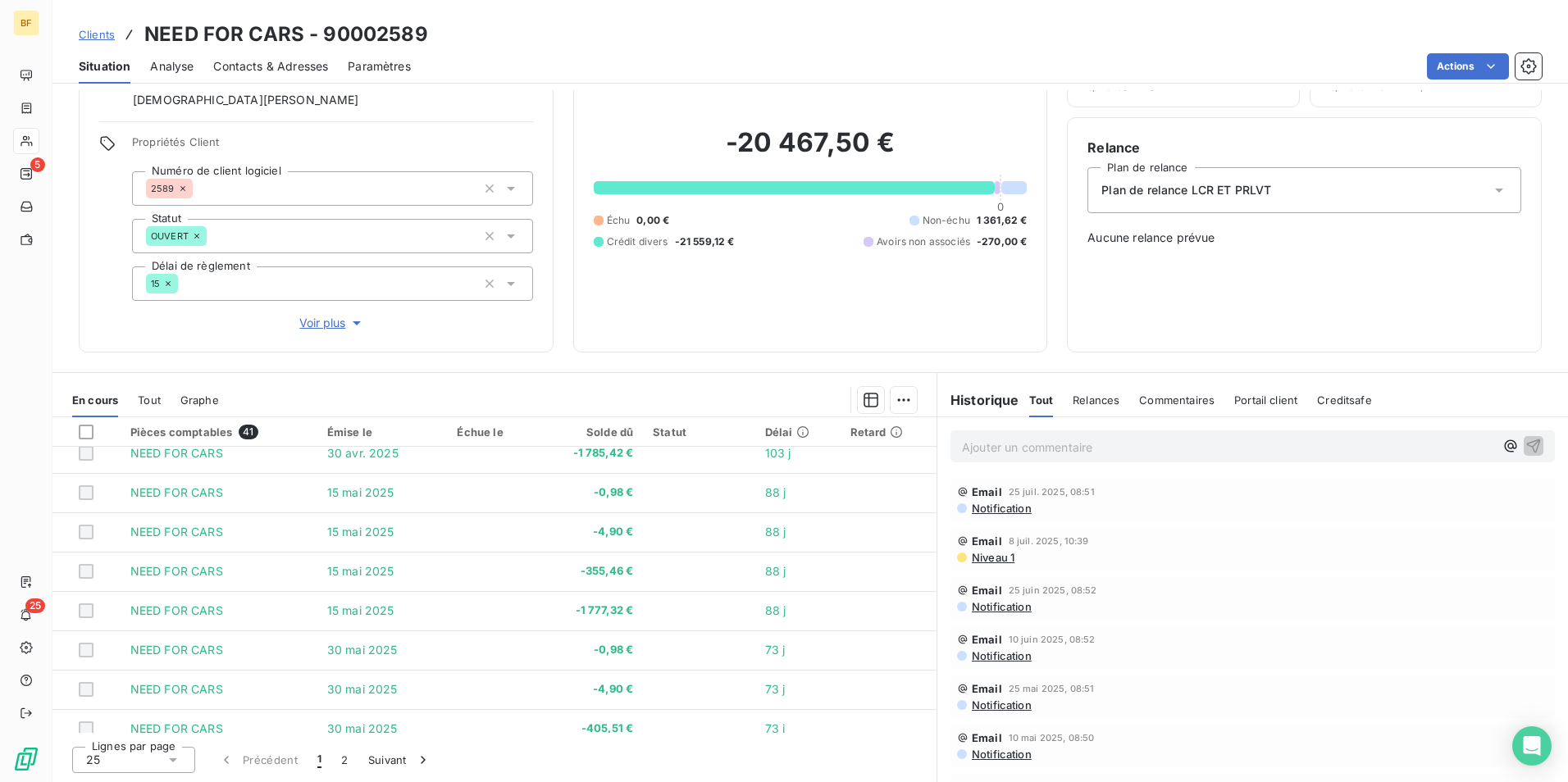
click at [142, 395] on span "Tout" at bounding box center [150, 400] width 23 height 13
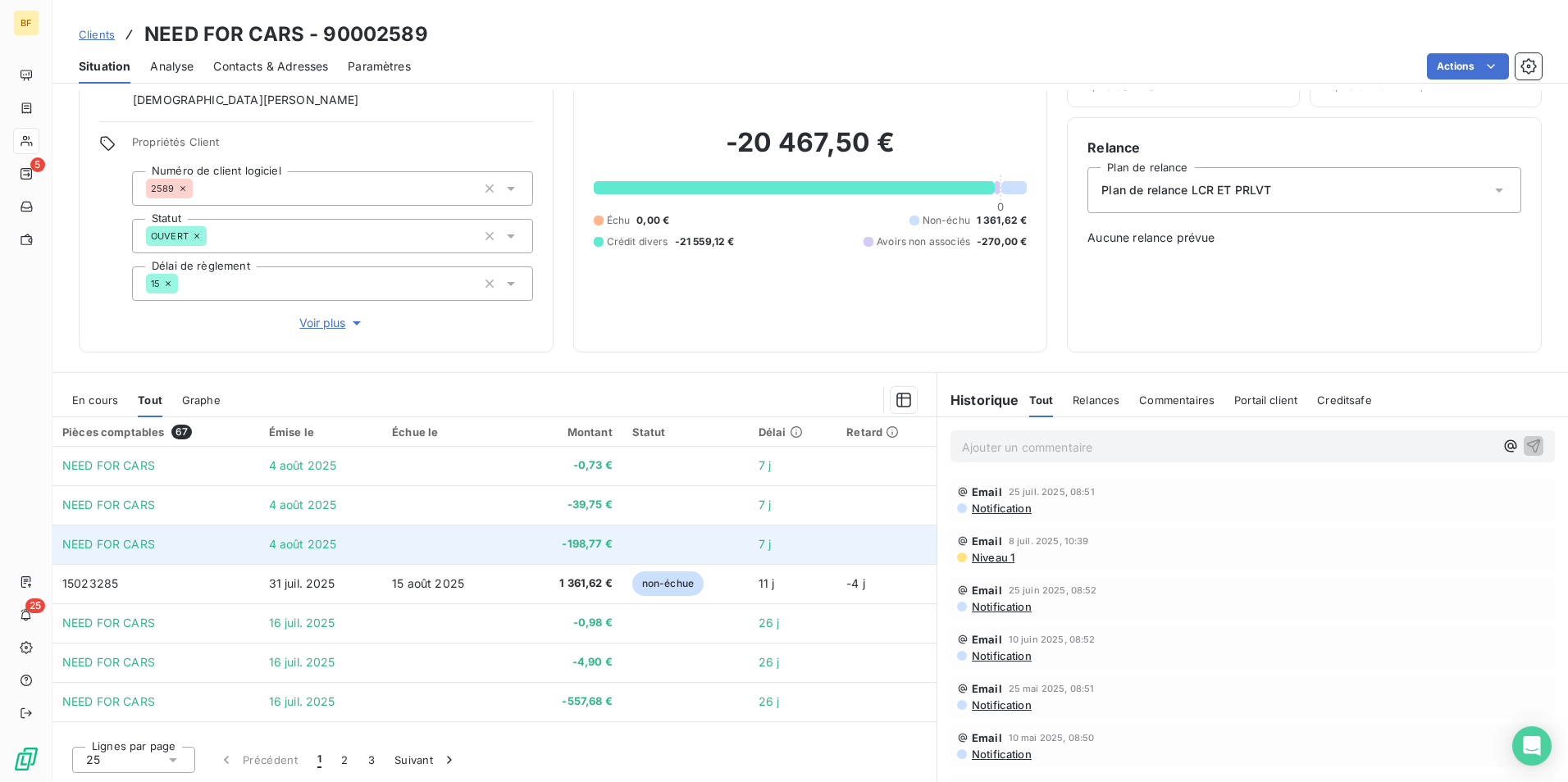
scroll to position [0, 0]
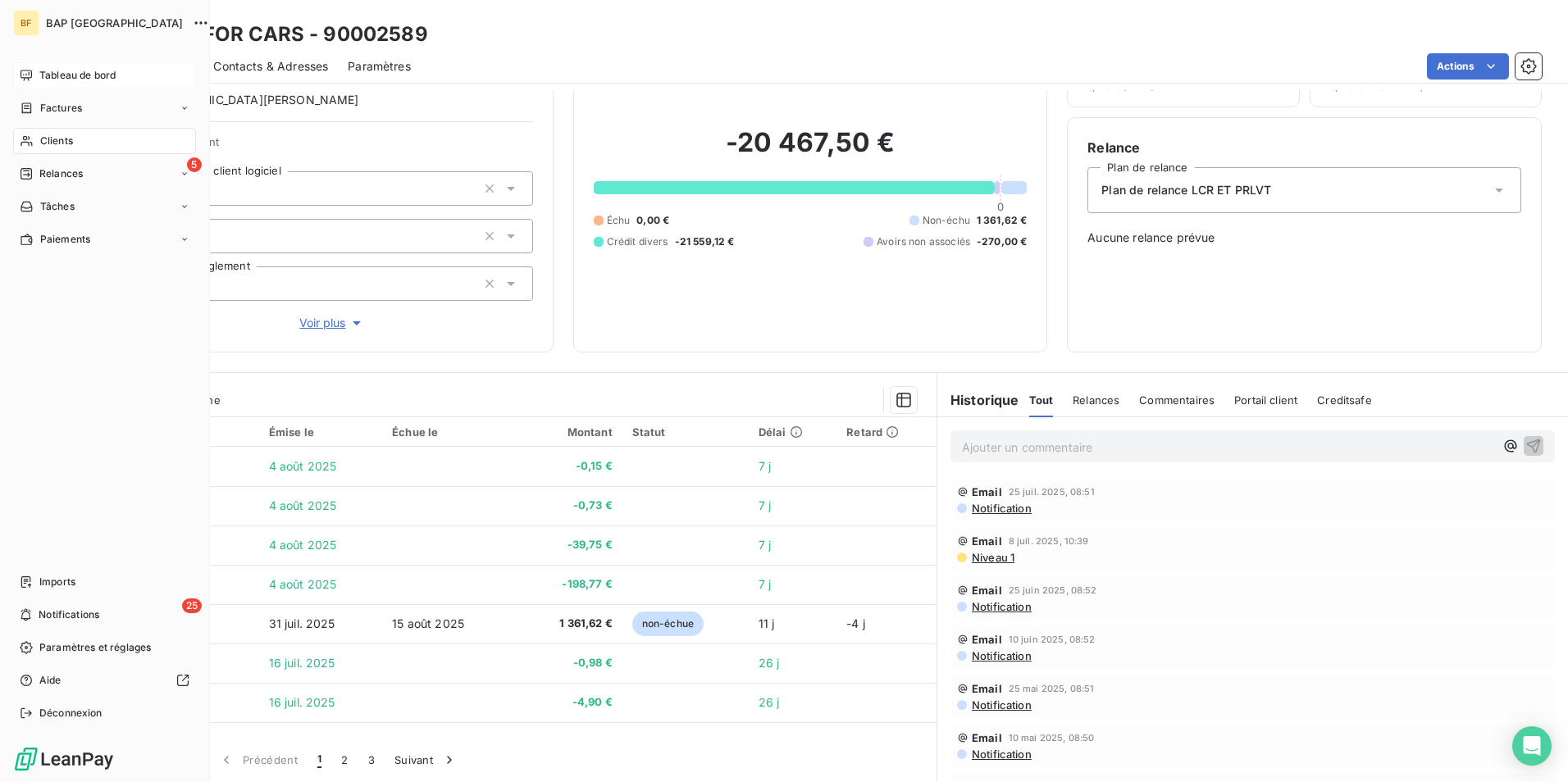
click at [43, 79] on span "Tableau de bord" at bounding box center [77, 74] width 76 height 14
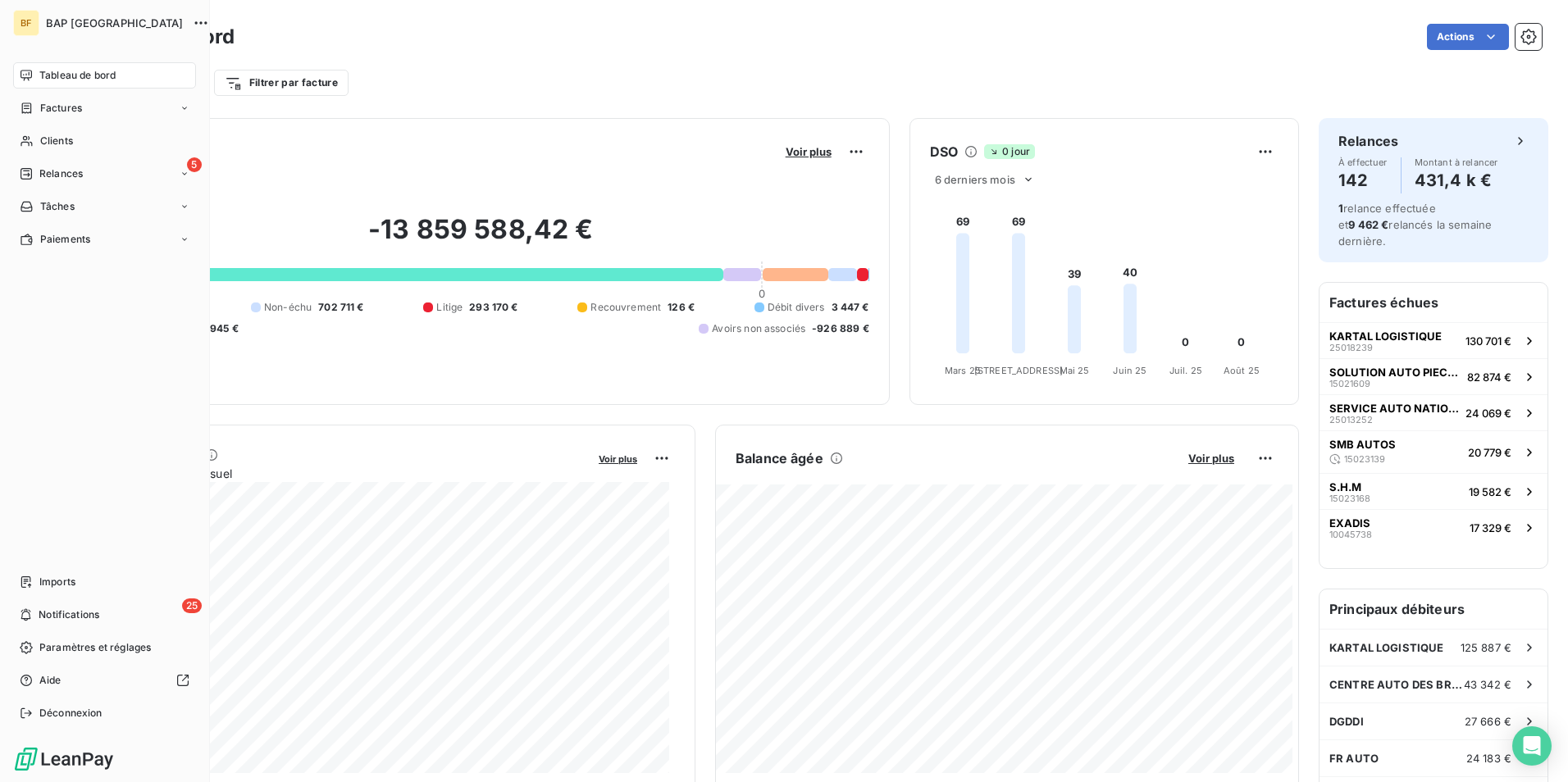
click at [40, 73] on span "Tableau de bord" at bounding box center [77, 74] width 76 height 14
click at [47, 74] on span "Tableau de bord" at bounding box center [77, 74] width 76 height 14
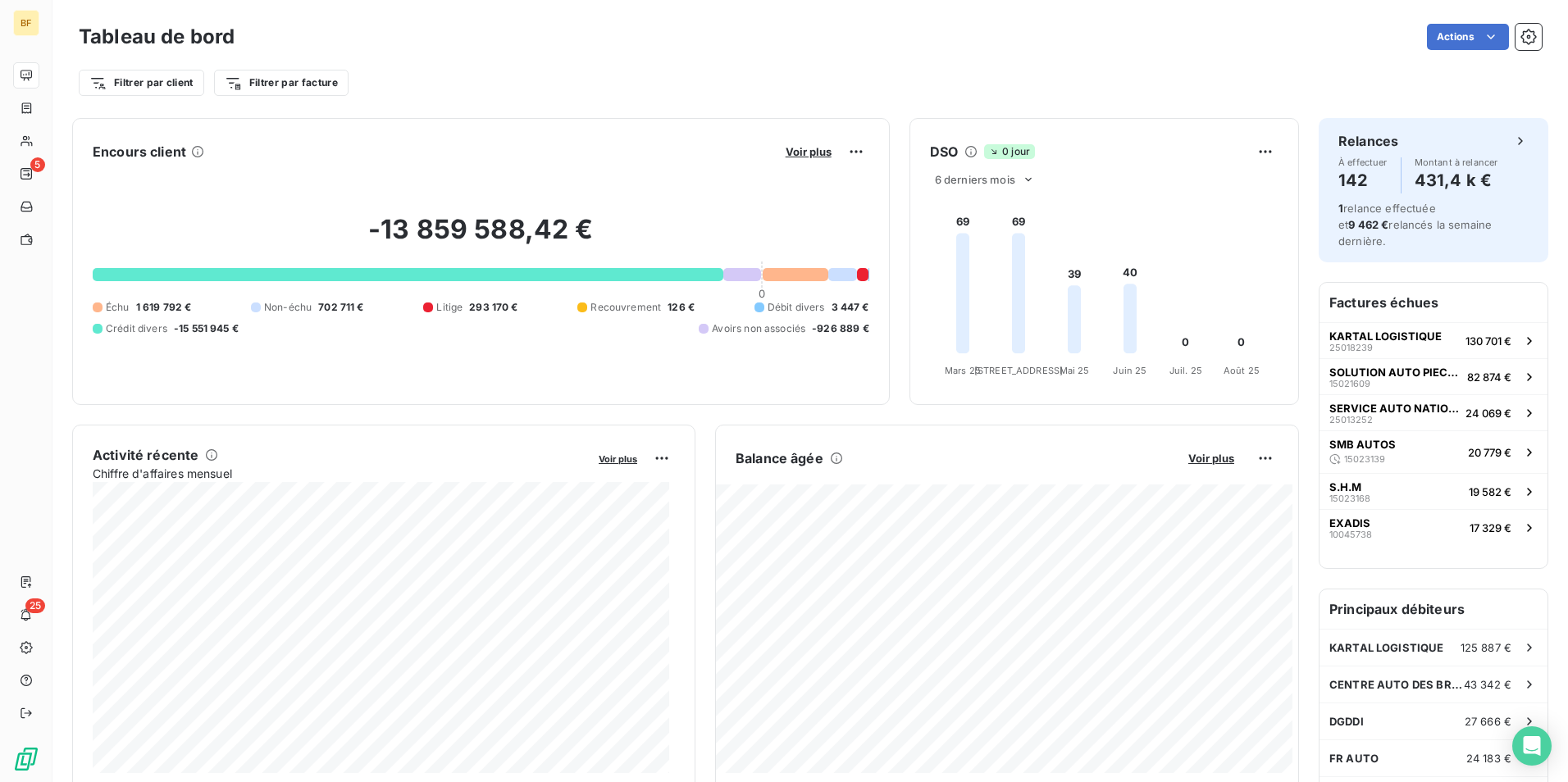
click at [500, 40] on div "Actions" at bounding box center [897, 37] width 1287 height 27
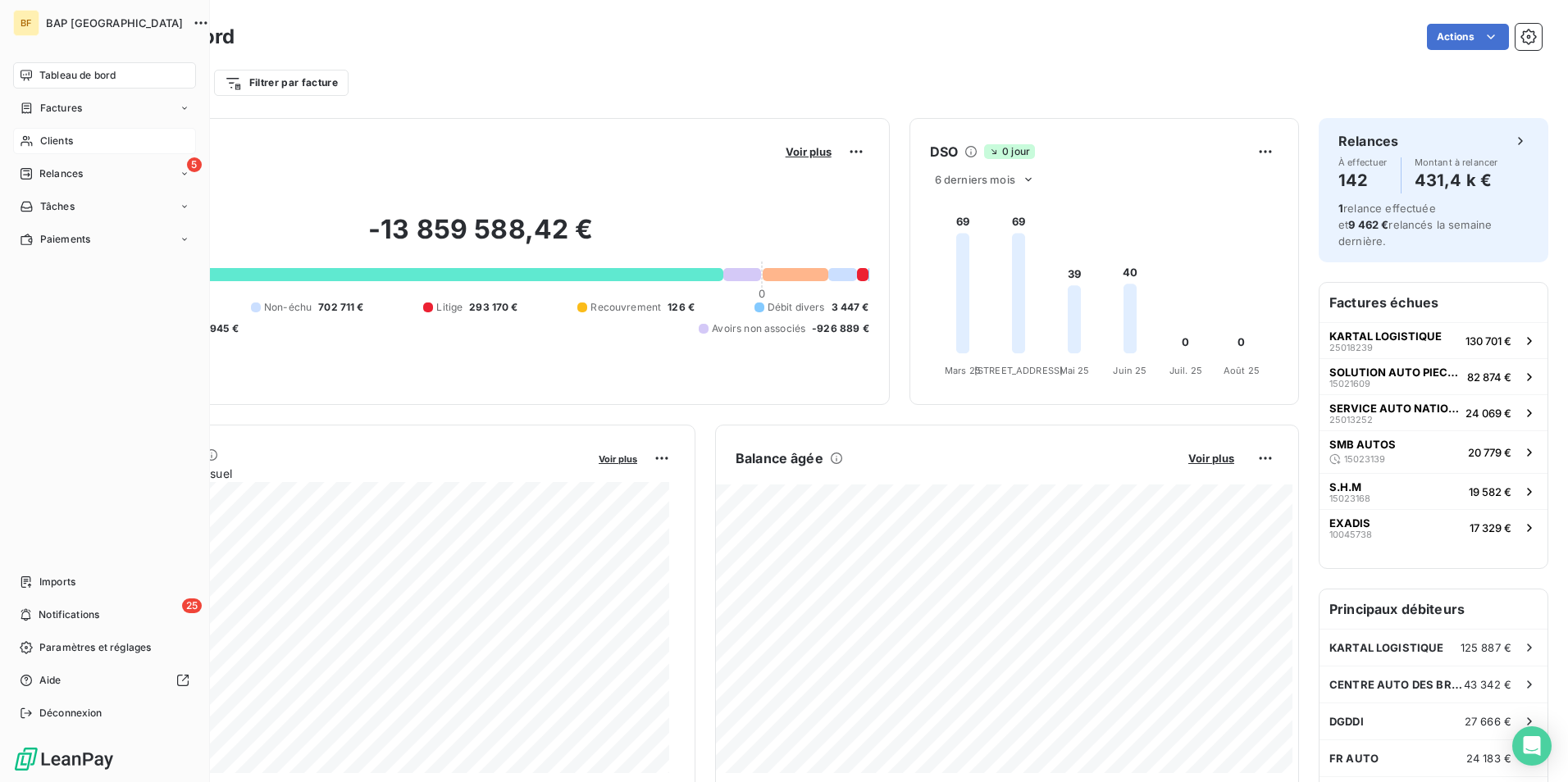
click at [26, 145] on icon at bounding box center [27, 141] width 14 height 13
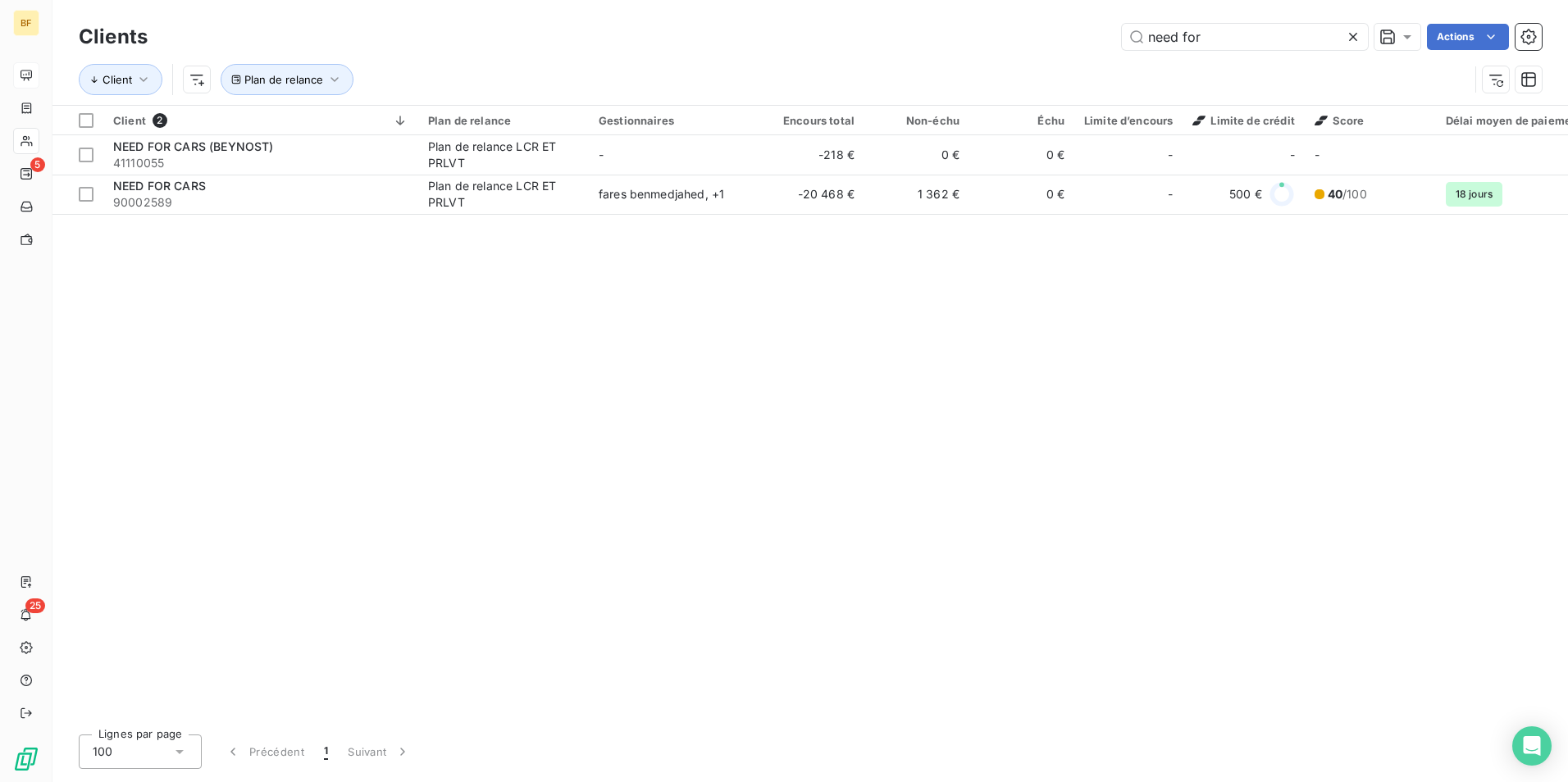
drag, startPoint x: 1052, startPoint y: 4, endPoint x: 1029, endPoint y: 4, distance: 23.0
click at [1029, 4] on div "Clients need for Actions Client Plan de relance" at bounding box center [810, 52] width 1516 height 105
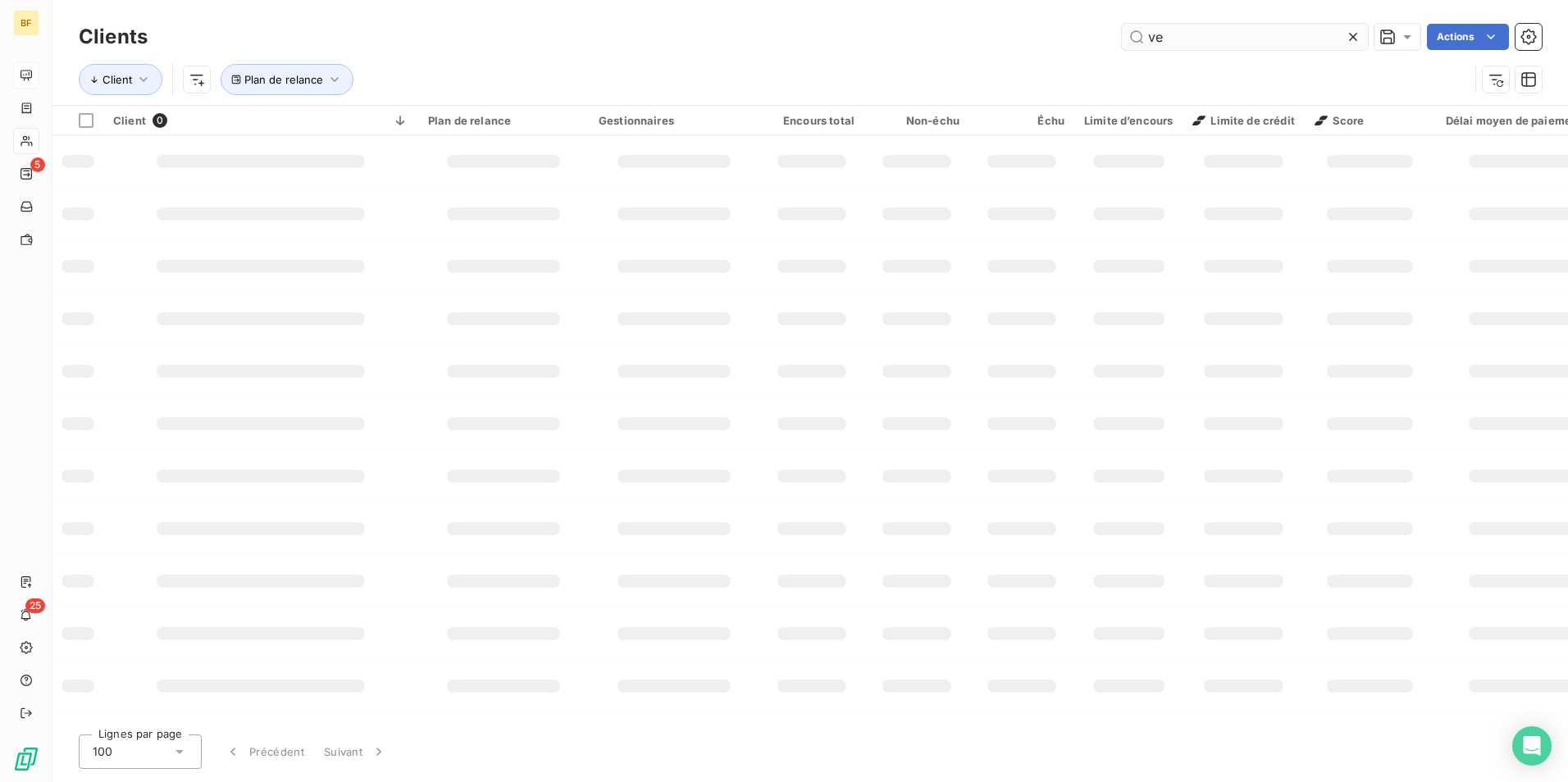
type input "v"
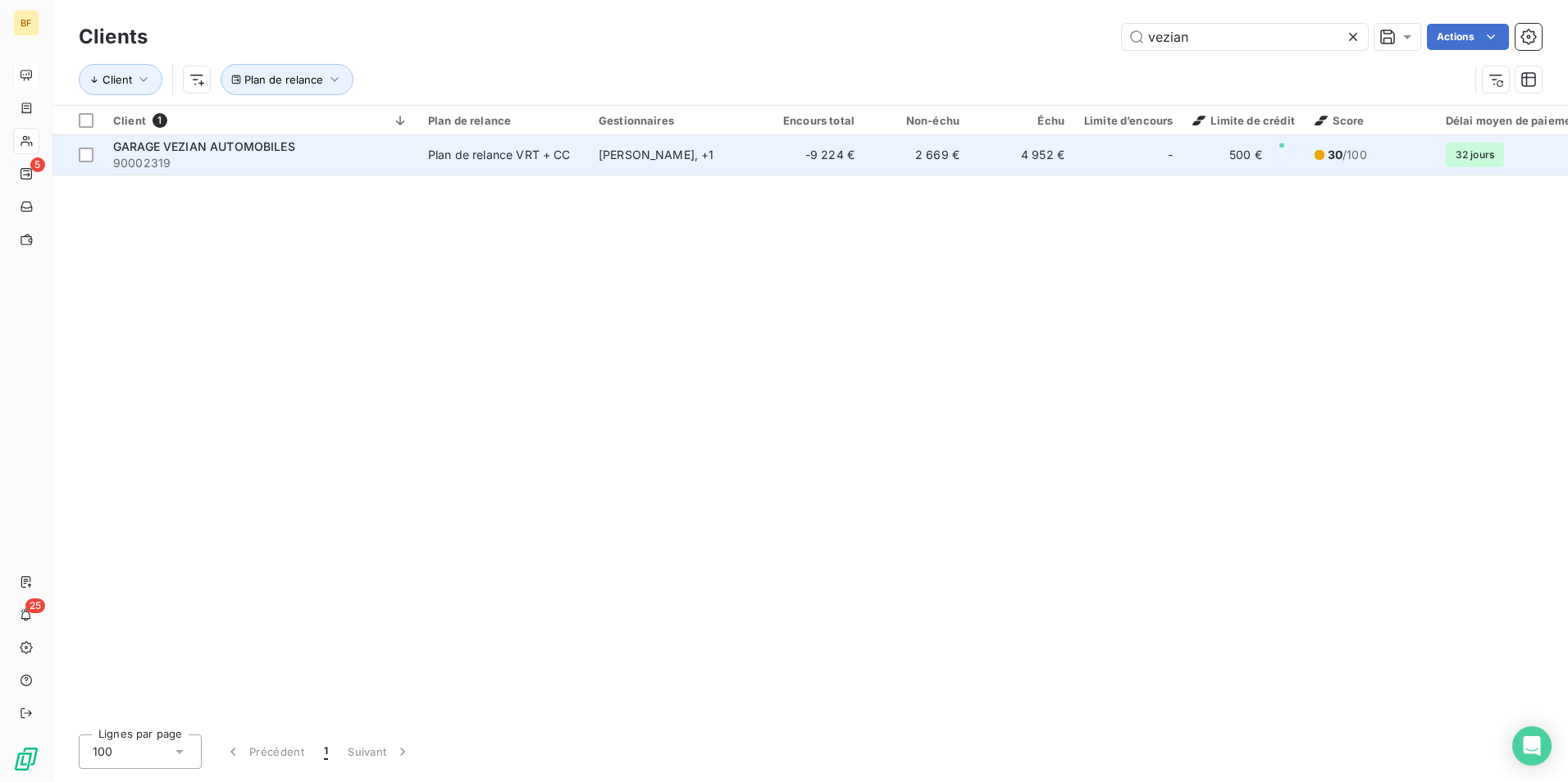
type input "vezian"
click at [809, 145] on td "-9 224 €" at bounding box center [812, 154] width 105 height 39
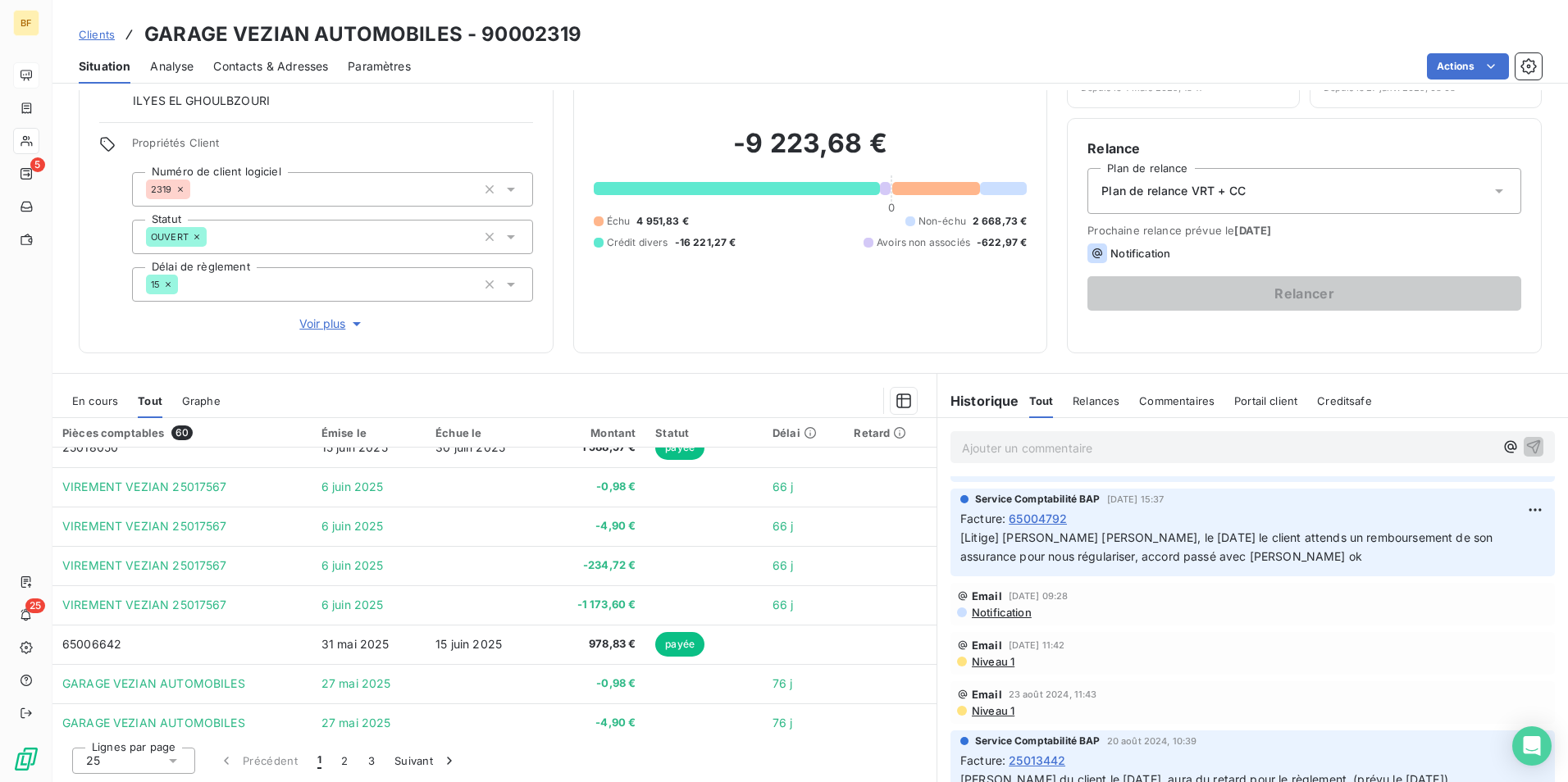
scroll to position [1974, 0]
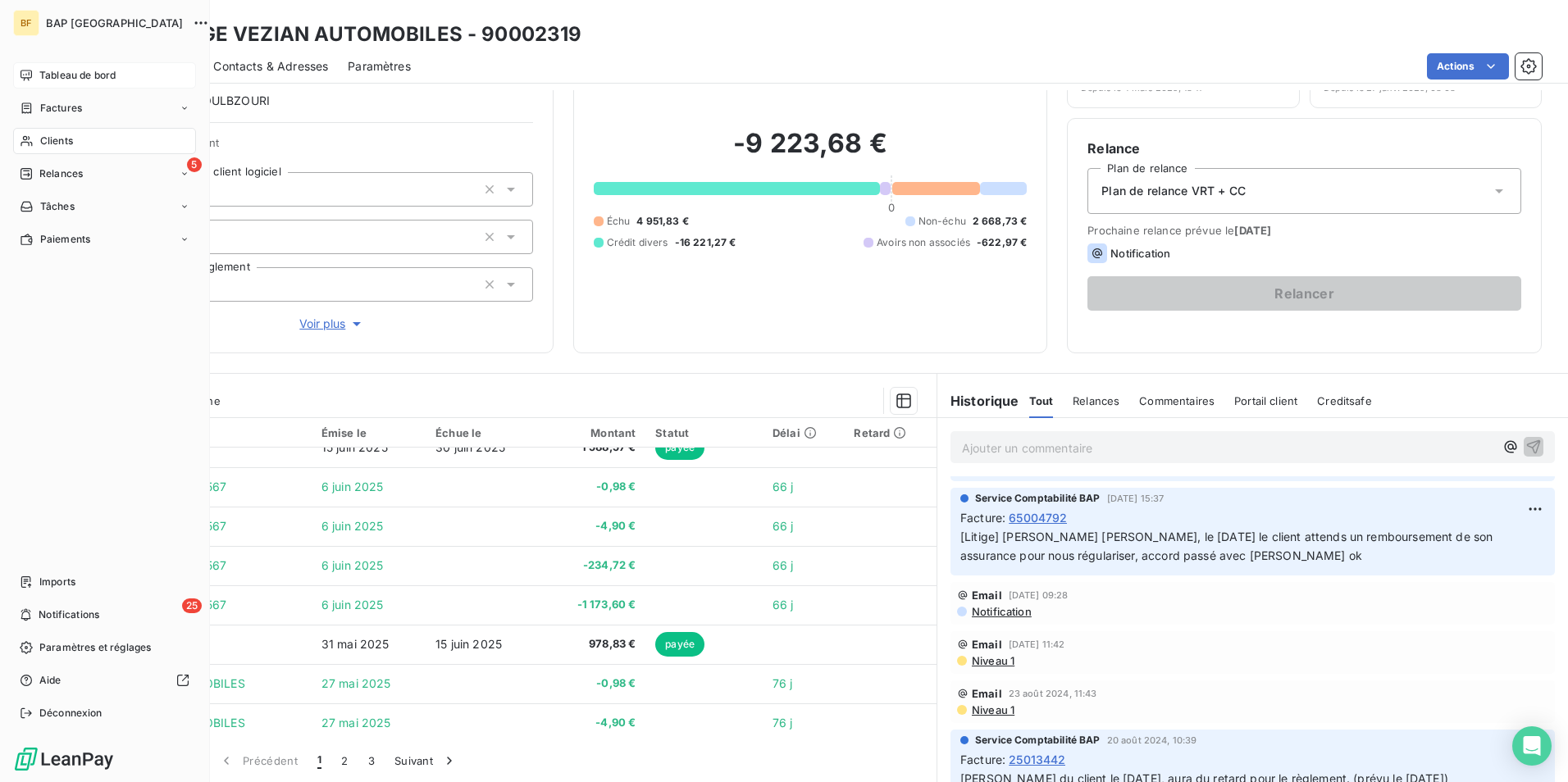
click at [27, 77] on icon at bounding box center [27, 75] width 13 height 13
